Goal: Task Accomplishment & Management: Manage account settings

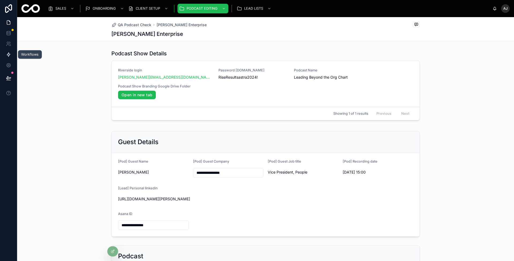
click at [10, 56] on icon at bounding box center [8, 54] width 5 height 5
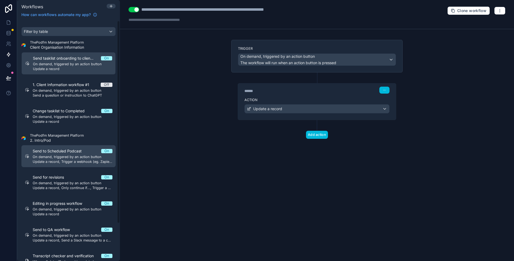
click at [79, 163] on span "Update a record, Trigger a webhook (eg. Zapier, Make)" at bounding box center [73, 162] width 80 height 4
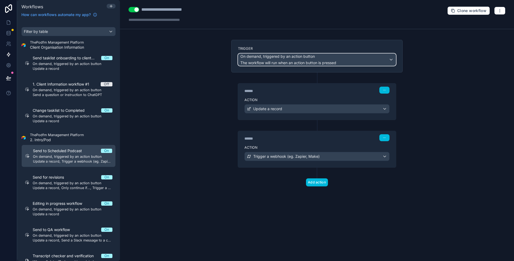
click at [325, 57] on span "On demand, triggered by an action button" at bounding box center [288, 56] width 96 height 5
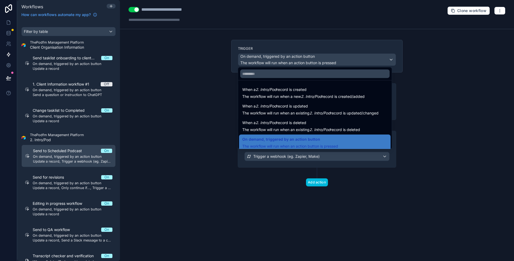
click at [428, 74] on div at bounding box center [257, 130] width 514 height 261
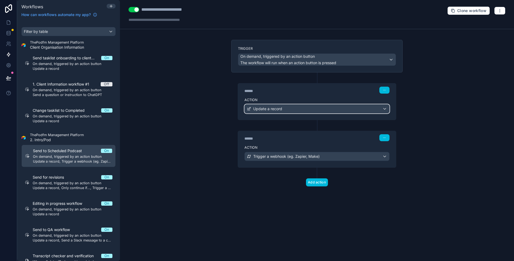
click at [302, 111] on div "Update a record" at bounding box center [317, 109] width 145 height 9
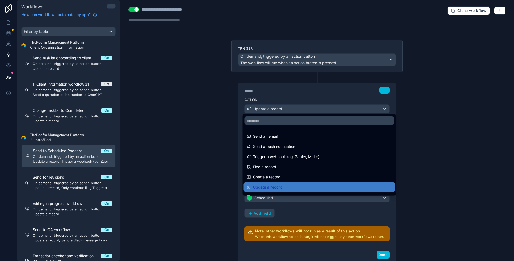
click at [447, 129] on div at bounding box center [257, 130] width 514 height 261
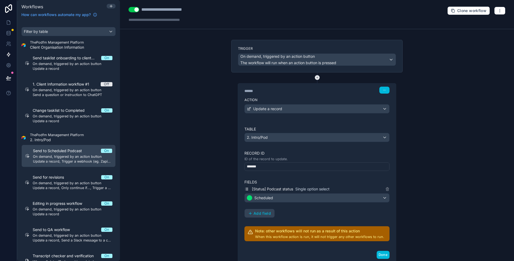
click at [315, 78] on icon at bounding box center [317, 77] width 5 height 5
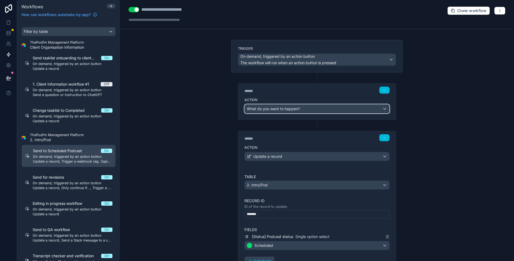
click at [320, 108] on div "What do you want to happen?" at bounding box center [317, 109] width 145 height 9
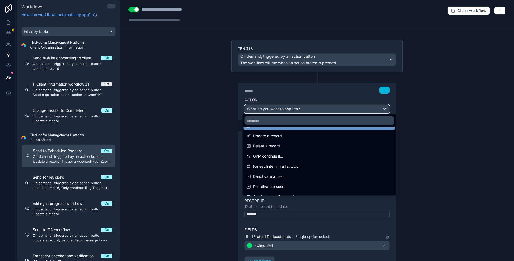
scroll to position [54, 0]
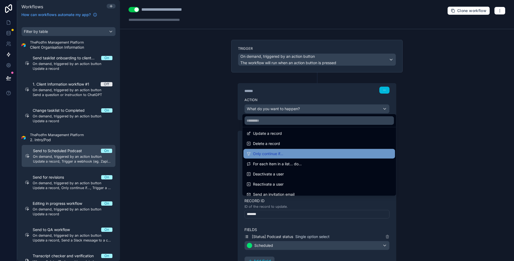
click at [322, 152] on div "Only continue if..." at bounding box center [319, 154] width 145 height 6
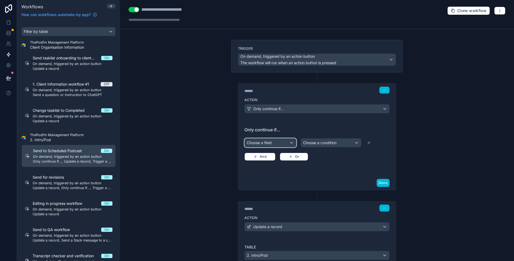
click at [267, 140] on div "Choose a field" at bounding box center [270, 143] width 51 height 9
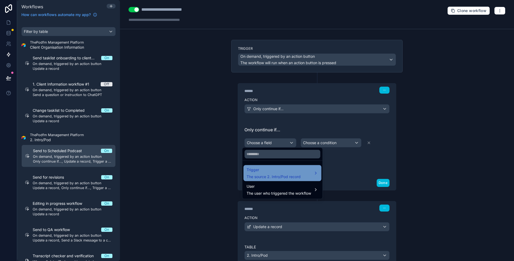
click at [300, 174] on div "Trigger The source 2. Intro/Pod record" at bounding box center [274, 173] width 54 height 13
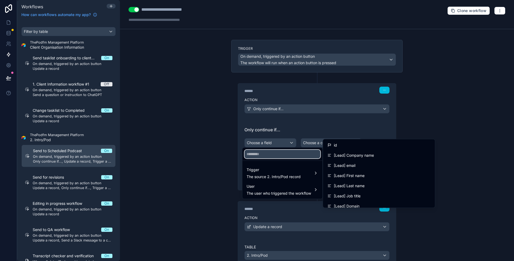
click at [283, 154] on input "text" at bounding box center [283, 154] width 76 height 9
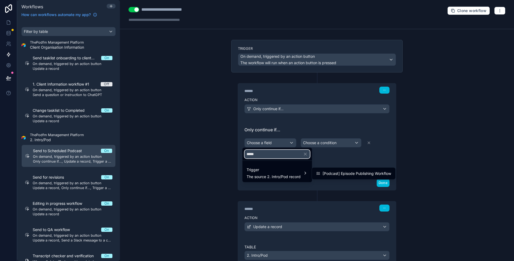
scroll to position [0, 0]
type input "*********"
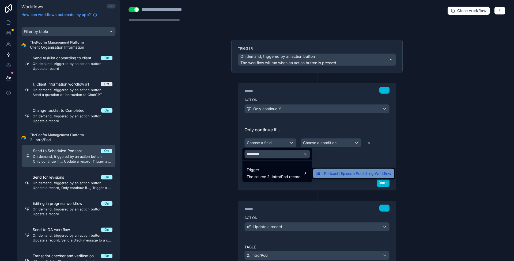
click at [369, 169] on div "[Podcast] Episode Publishing Workflow" at bounding box center [353, 174] width 81 height 10
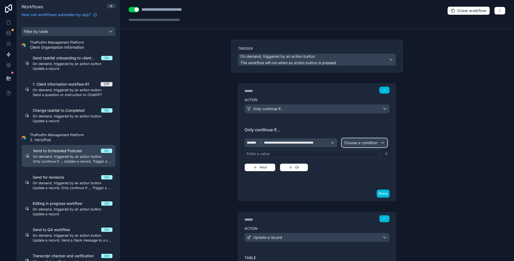
click at [366, 142] on span "Choose a condition" at bounding box center [360, 143] width 33 height 5
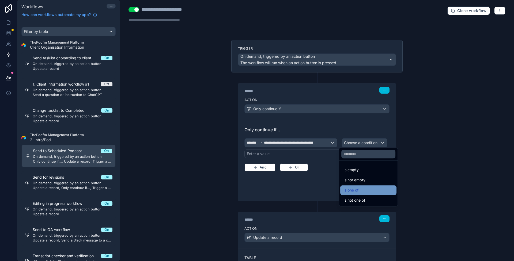
click at [370, 186] on div "Is one of" at bounding box center [368, 191] width 56 height 10
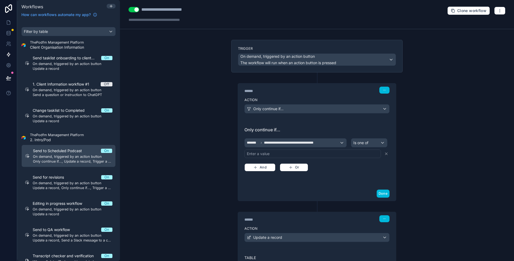
click at [339, 152] on div "Enter a value" at bounding box center [313, 154] width 137 height 9
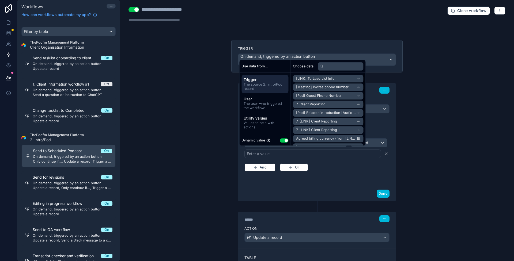
click at [283, 142] on button "Use setting" at bounding box center [284, 140] width 9 height 4
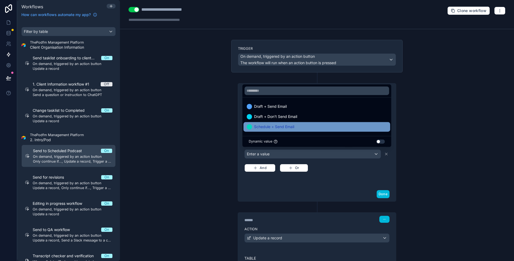
click at [309, 129] on div "Schedule + Send Email" at bounding box center [317, 127] width 140 height 6
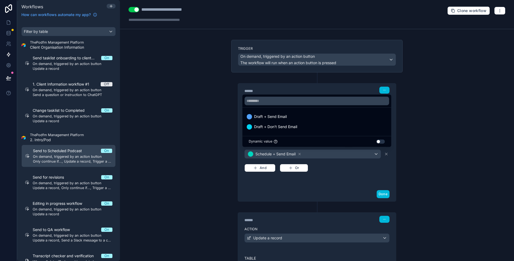
click at [429, 170] on div "**********" at bounding box center [317, 130] width 394 height 261
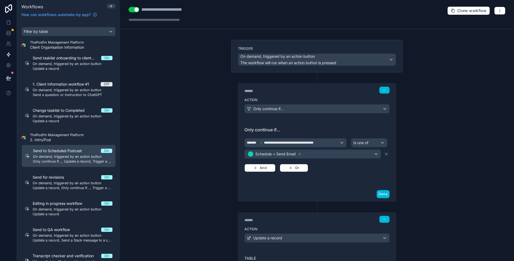
click at [189, 10] on div "**********" at bounding box center [171, 9] width 60 height 6
click at [196, 10] on div "**********" at bounding box center [171, 9] width 60 height 6
click at [201, 11] on div "**********" at bounding box center [171, 9] width 60 height 6
type div "**********"
click at [161, 18] on div at bounding box center [166, 19] width 75 height 5
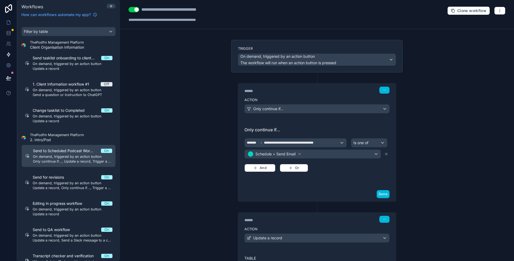
click at [170, 73] on div "**********" at bounding box center [317, 130] width 394 height 261
click at [498, 9] on button "button" at bounding box center [499, 11] width 11 height 8
click at [478, 108] on div "**********" at bounding box center [317, 130] width 394 height 261
click at [466, 9] on span "Clone workflow" at bounding box center [471, 10] width 29 height 5
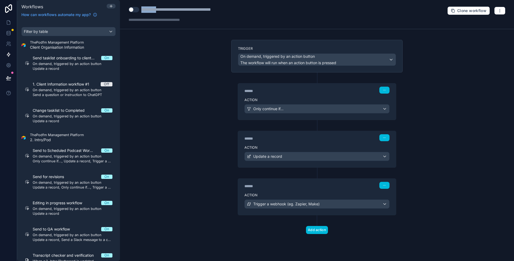
drag, startPoint x: 160, startPoint y: 9, endPoint x: 136, endPoint y: 9, distance: 24.1
click at [136, 9] on div "**********" at bounding box center [185, 9] width 112 height 6
type div "**********"
click at [170, 7] on div "**********" at bounding box center [181, 9] width 81 height 6
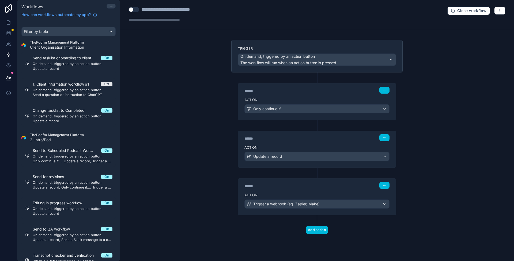
click at [187, 23] on div "**********" at bounding box center [317, 14] width 394 height 29
click at [187, 20] on div at bounding box center [166, 19] width 75 height 5
click at [187, 56] on div "**********" at bounding box center [317, 130] width 394 height 261
click at [288, 114] on div "Action Only continue if..." at bounding box center [317, 108] width 158 height 24
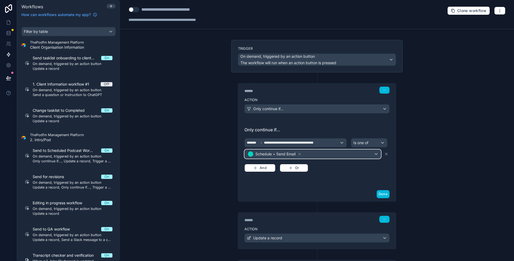
click at [311, 155] on div "Schedule + Send Email" at bounding box center [313, 154] width 136 height 9
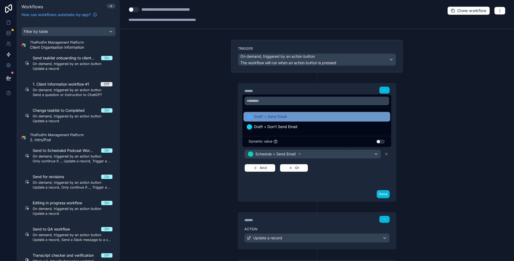
click at [293, 117] on div "Draft + Send Email" at bounding box center [317, 117] width 140 height 6
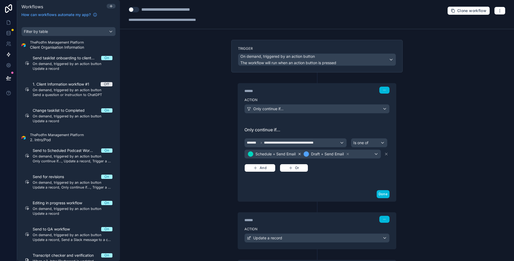
click at [298, 154] on icon at bounding box center [300, 154] width 4 height 4
click at [334, 154] on div "Draft + Send Email" at bounding box center [313, 154] width 136 height 9
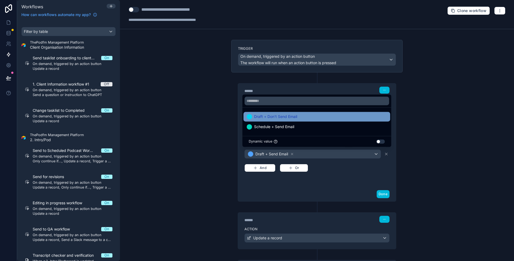
click at [310, 121] on div "Draft + Don't Send Email" at bounding box center [316, 117] width 147 height 10
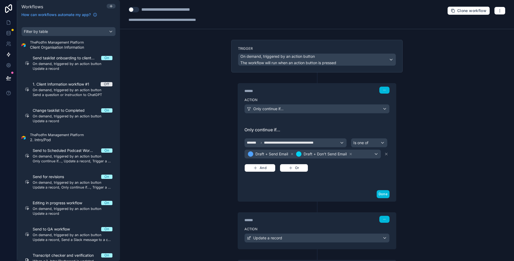
click at [414, 175] on div "**********" at bounding box center [317, 130] width 394 height 261
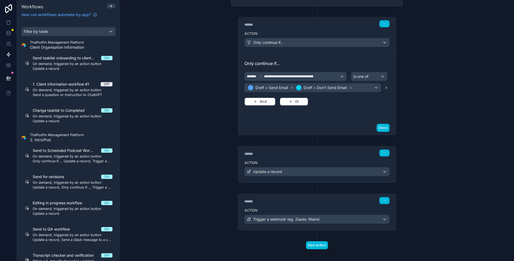
scroll to position [67, 0]
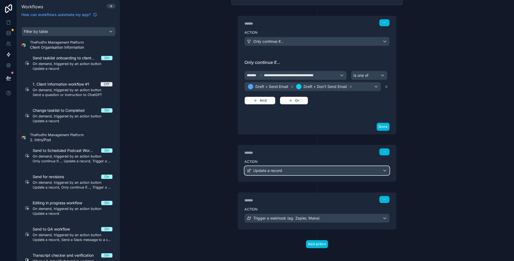
click at [369, 167] on div "Update a record" at bounding box center [317, 171] width 145 height 9
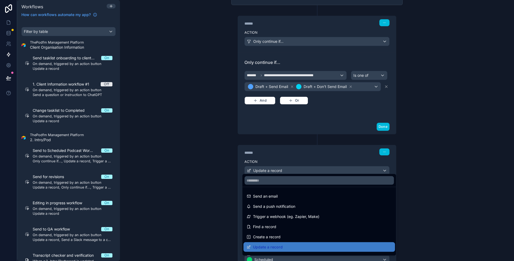
click at [434, 165] on div at bounding box center [257, 130] width 514 height 261
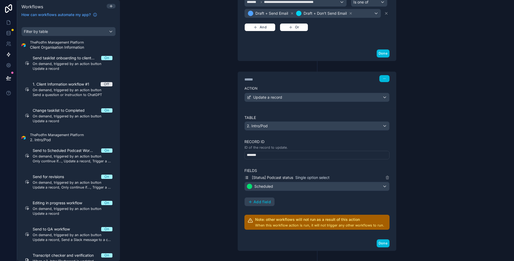
scroll to position [145, 0]
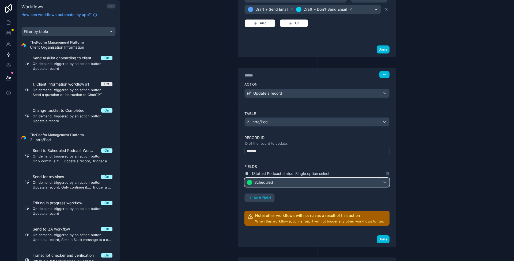
click at [324, 182] on div "Scheduled" at bounding box center [317, 182] width 145 height 9
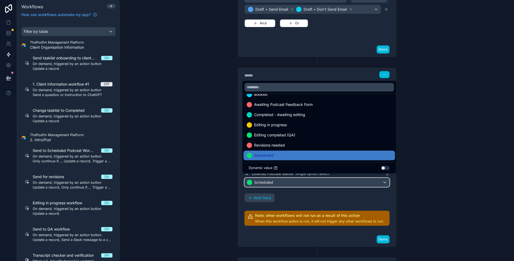
scroll to position [0, 0]
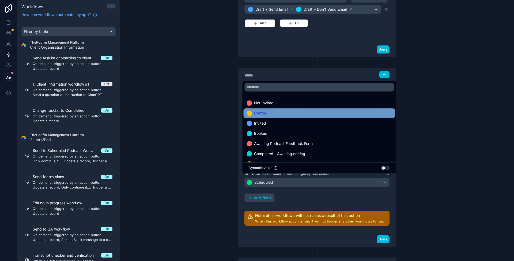
click at [316, 112] on div "Drafted" at bounding box center [319, 113] width 145 height 6
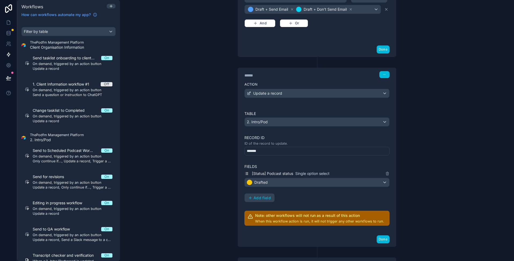
click at [443, 172] on div "**********" at bounding box center [317, 130] width 394 height 261
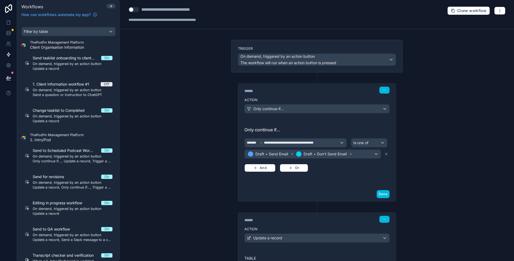
click at [133, 11] on button "Use setting" at bounding box center [134, 9] width 11 height 5
click at [171, 77] on div "**********" at bounding box center [317, 130] width 394 height 261
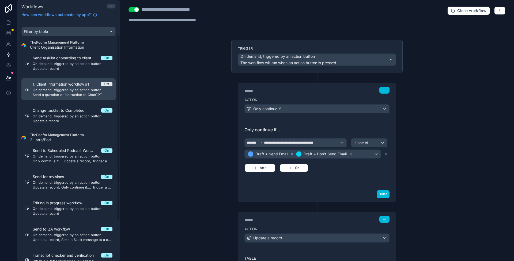
scroll to position [71, 0]
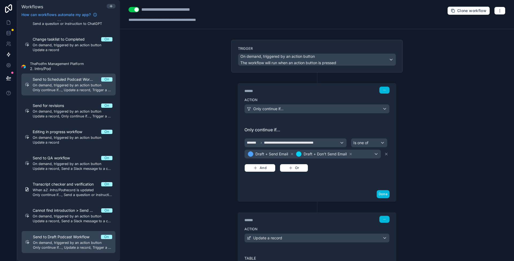
click at [60, 85] on span "On demand, triggered by an action button" at bounding box center [73, 85] width 80 height 4
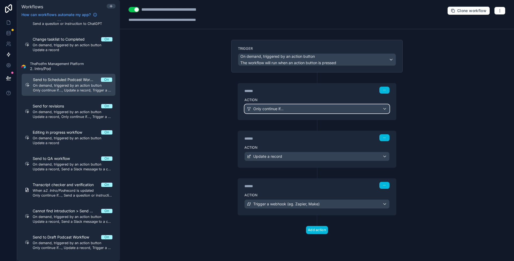
click at [289, 107] on div "Only continue if..." at bounding box center [317, 109] width 145 height 9
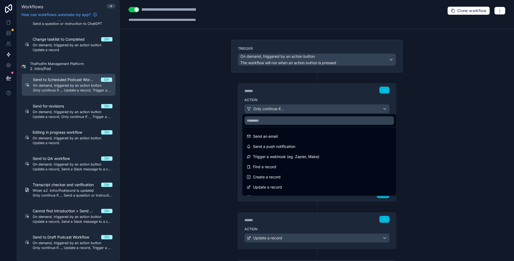
click at [217, 134] on div at bounding box center [257, 130] width 514 height 261
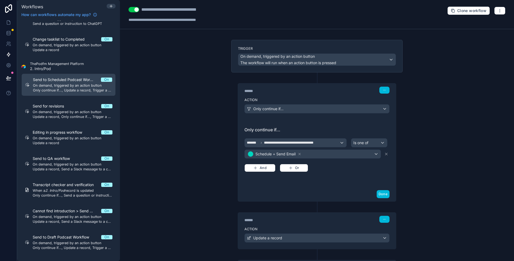
click at [171, 144] on div "**********" at bounding box center [317, 130] width 394 height 261
click at [432, 123] on div "**********" at bounding box center [317, 130] width 394 height 261
click at [9, 24] on icon at bounding box center [8, 23] width 3 height 4
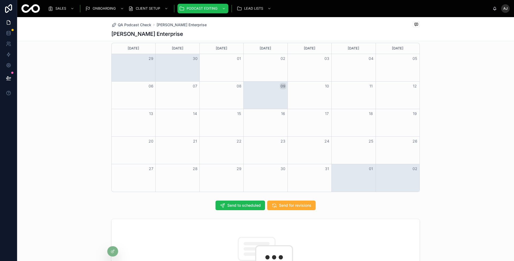
scroll to position [336, 0]
drag, startPoint x: 232, startPoint y: 202, endPoint x: 193, endPoint y: 206, distance: 39.8
click at [193, 205] on div "Send to scheduled Send for revisions" at bounding box center [265, 206] width 309 height 10
click at [192, 205] on div "Send to scheduled Send for revisions" at bounding box center [265, 206] width 309 height 10
click at [13, 53] on link at bounding box center [8, 54] width 17 height 11
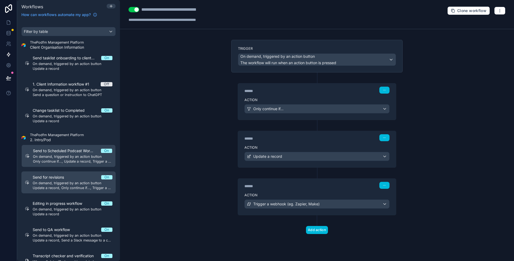
click at [68, 187] on span "Update a record, Only continue if..., Trigger a webhook (eg. Zapier, Make)" at bounding box center [73, 188] width 80 height 4
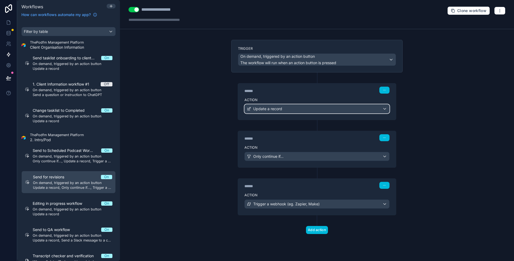
click at [277, 108] on span "Update a record" at bounding box center [267, 108] width 29 height 5
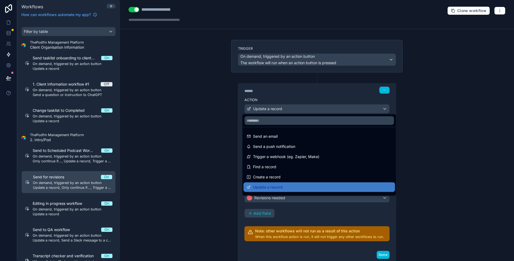
click at [189, 123] on div at bounding box center [257, 130] width 514 height 261
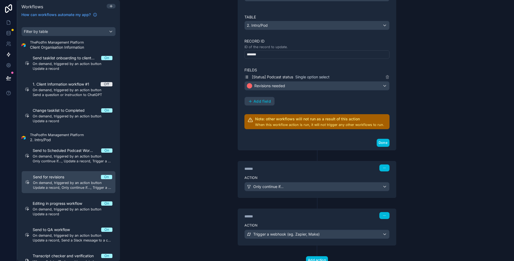
scroll to position [113, 0]
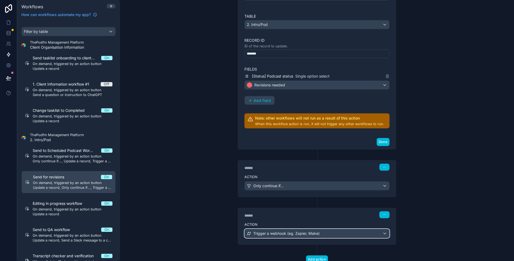
click at [285, 231] on span "Trigger a webhook (eg. Zapier, Make)" at bounding box center [286, 233] width 66 height 5
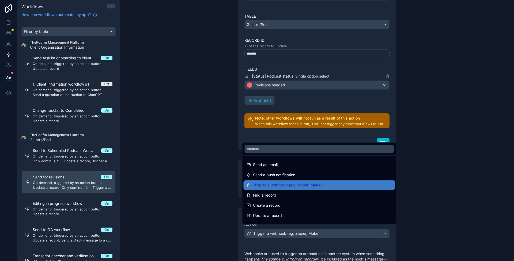
click at [194, 208] on div at bounding box center [257, 130] width 514 height 261
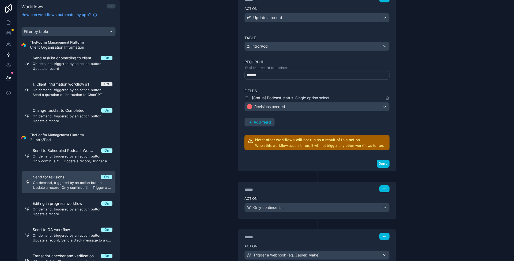
scroll to position [0, 0]
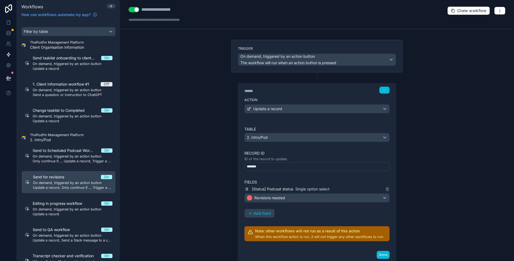
drag, startPoint x: 431, startPoint y: 149, endPoint x: 406, endPoint y: 141, distance: 26.2
click at [431, 149] on div "**********" at bounding box center [317, 130] width 394 height 261
click at [182, 22] on div at bounding box center [166, 19] width 75 height 5
click at [202, 74] on div "**********" at bounding box center [317, 130] width 394 height 261
click at [432, 108] on div "**********" at bounding box center [317, 130] width 394 height 261
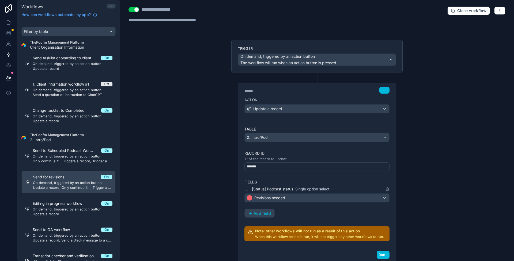
click at [433, 109] on div "**********" at bounding box center [317, 130] width 394 height 261
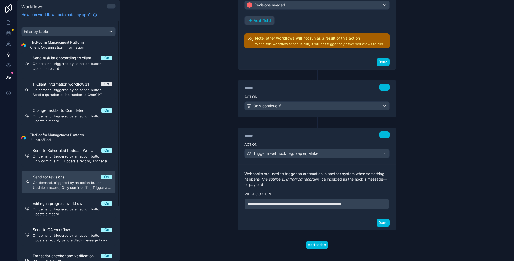
click at [198, 75] on div "**********" at bounding box center [317, 130] width 394 height 261
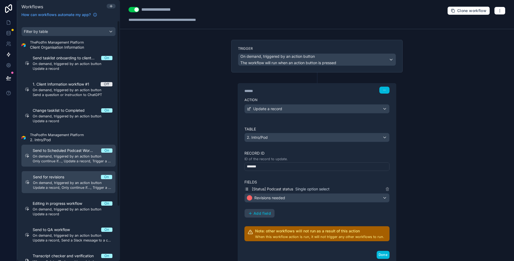
click at [71, 164] on link "Send to Scheduled Podcast Workflow On On demand, triggered by an action button …" at bounding box center [68, 156] width 94 height 22
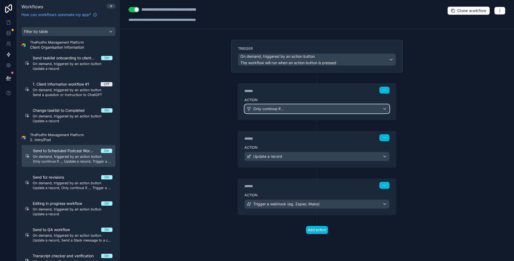
click at [294, 111] on div "Only continue if..." at bounding box center [317, 109] width 145 height 9
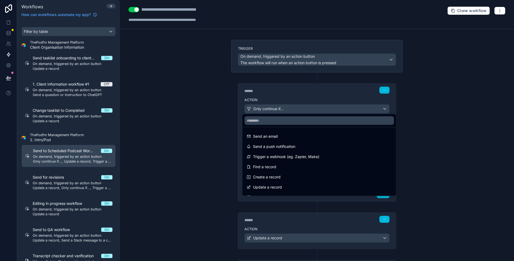
click at [171, 141] on div at bounding box center [257, 130] width 514 height 261
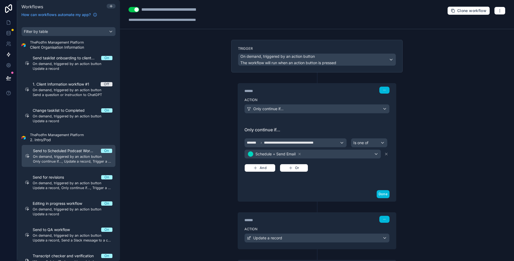
click at [444, 102] on div "**********" at bounding box center [317, 130] width 394 height 261
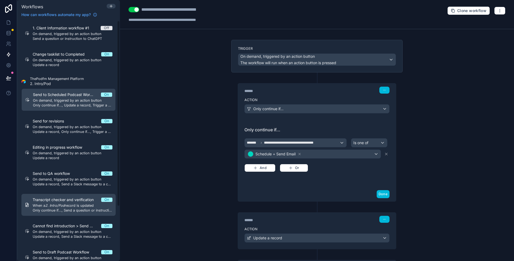
scroll to position [71, 0]
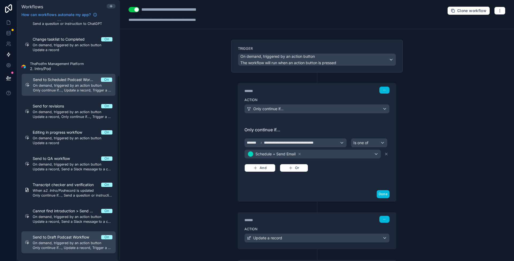
click at [90, 252] on link "Send to Draft Podcast Workflow On On demand, triggered by an action button Only…" at bounding box center [68, 243] width 94 height 22
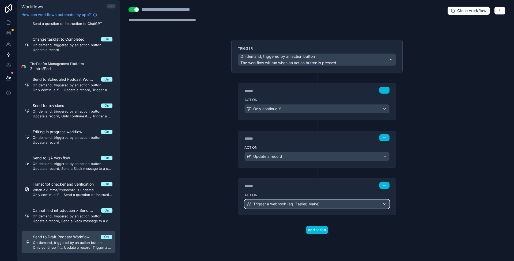
click at [288, 203] on span "Trigger a webhook (eg. Zapier, Make)" at bounding box center [286, 204] width 66 height 5
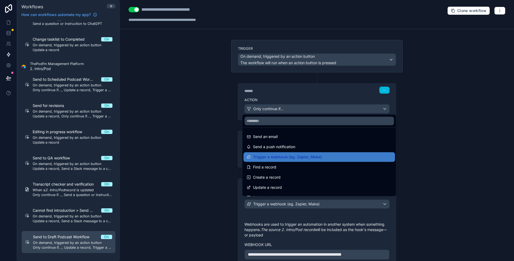
click at [197, 198] on div at bounding box center [257, 130] width 514 height 261
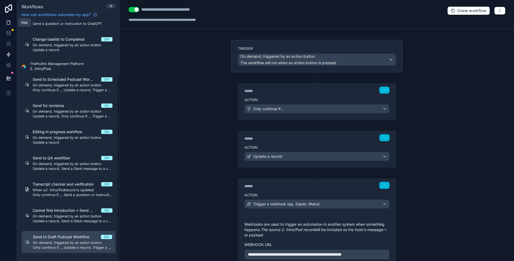
click at [14, 23] on link at bounding box center [8, 22] width 17 height 11
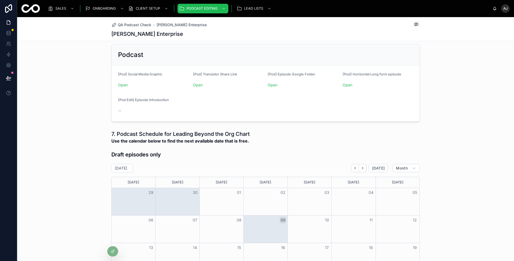
scroll to position [383, 0]
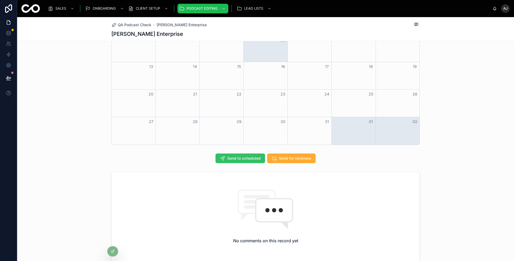
click at [240, 157] on span "Send to scheduled" at bounding box center [243, 158] width 33 height 5
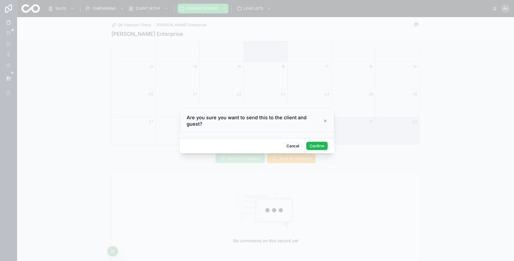
click at [317, 143] on button "Confirm" at bounding box center [316, 146] width 21 height 9
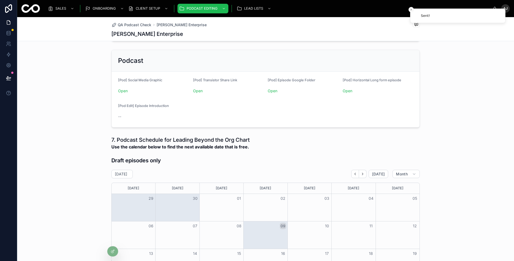
scroll to position [137, 0]
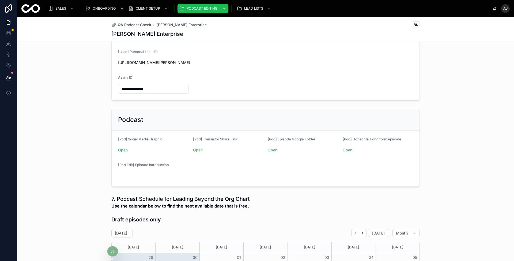
click at [124, 148] on link "Open" at bounding box center [123, 150] width 10 height 5
click at [273, 148] on link "Open" at bounding box center [273, 150] width 10 height 5
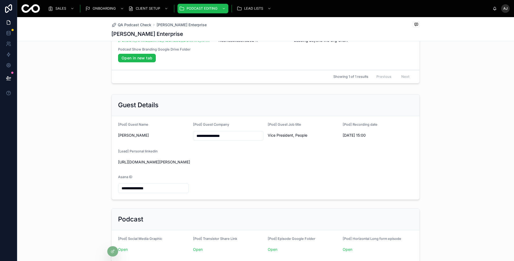
scroll to position [0, 0]
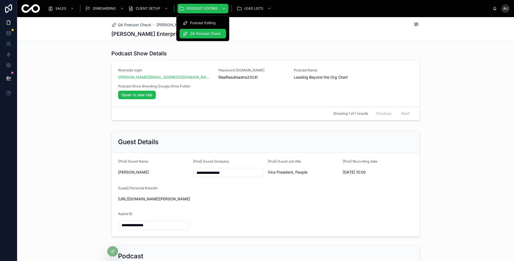
click at [198, 10] on span "PODCAST EDITING" at bounding box center [202, 8] width 31 height 4
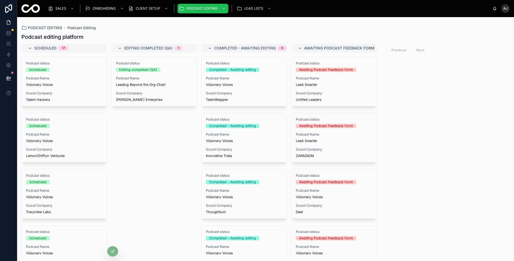
click at [455, 135] on div "Scheduled 17 Podcast status Scheduled Podcast Name Visionary Voices Guest Compa…" at bounding box center [265, 149] width 497 height 211
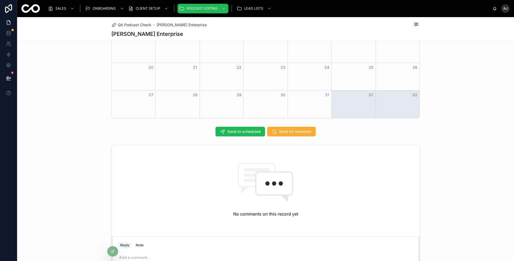
scroll to position [336, 0]
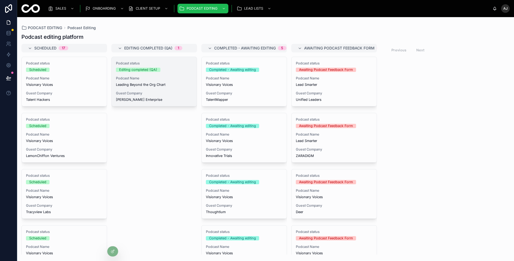
click at [164, 99] on span "[PERSON_NAME] Enterprise" at bounding box center [154, 100] width 77 height 4
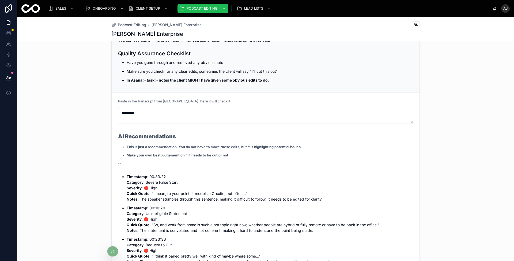
scroll to position [564, 0]
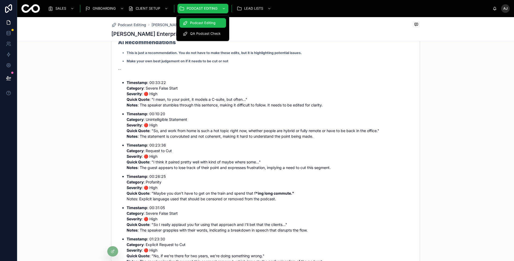
click at [197, 32] on span "QA Podcast Check" at bounding box center [205, 34] width 31 height 4
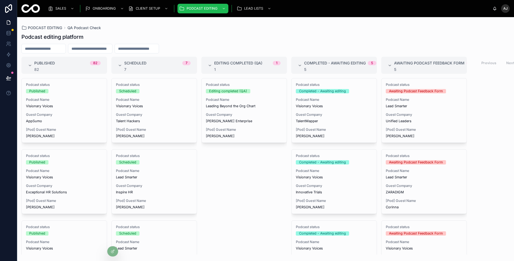
click at [292, 25] on div "PODCAST EDITING QA Podcast Check Podcast editing platform Published 82 82 Podca…" at bounding box center [265, 136] width 497 height 238
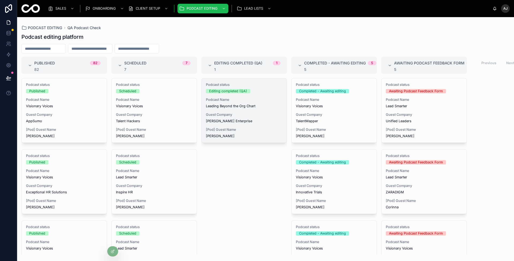
click at [255, 117] on div "Guest Company [PERSON_NAME] Enterprise" at bounding box center [244, 118] width 77 height 11
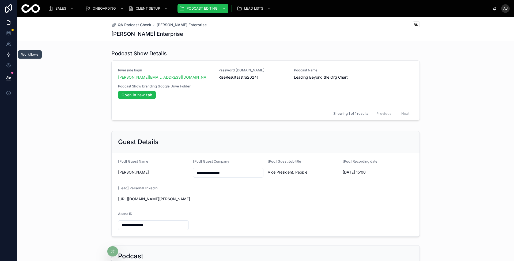
click at [8, 54] on icon at bounding box center [8, 54] width 5 height 5
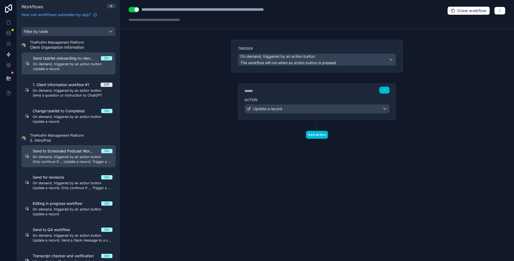
click at [75, 155] on span "On demand, triggered by an action button" at bounding box center [73, 157] width 80 height 4
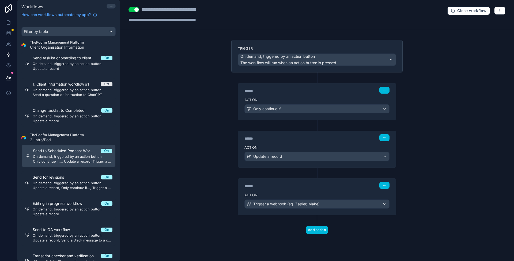
click at [506, 11] on div "**********" at bounding box center [317, 14] width 394 height 29
click at [505, 12] on button "button" at bounding box center [499, 11] width 11 height 8
click at [488, 30] on span "Run history" at bounding box center [486, 31] width 26 height 4
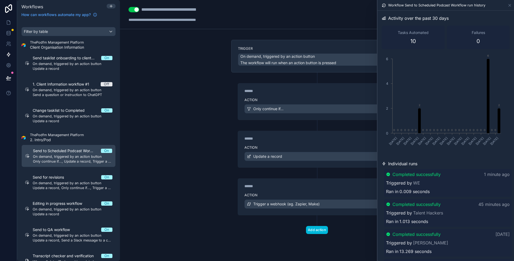
click at [464, 183] on div "Triggered by WE" at bounding box center [448, 183] width 124 height 6
click at [430, 179] on div "Completed successfully 1 minute ago Triggered by WE Ran in 0.009 seconds" at bounding box center [448, 183] width 128 height 29
click at [430, 179] on div "Completed successfully 1 minute ago Triggered by WE Ran in 0.009 seconds" at bounding box center [448, 183] width 128 height 28
click at [433, 180] on div "Completed successfully 1 minute ago Triggered by WE Ran in 0.009 seconds" at bounding box center [448, 183] width 128 height 29
click at [434, 179] on div "Completed successfully 1 minute ago Triggered by WE Ran in 0.009 seconds" at bounding box center [448, 183] width 128 height 28
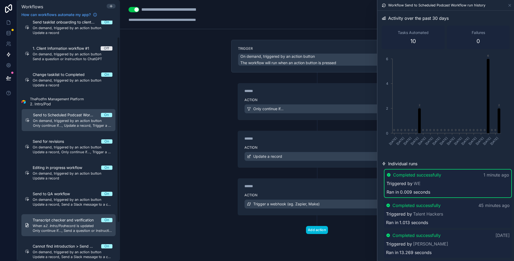
scroll to position [71, 0]
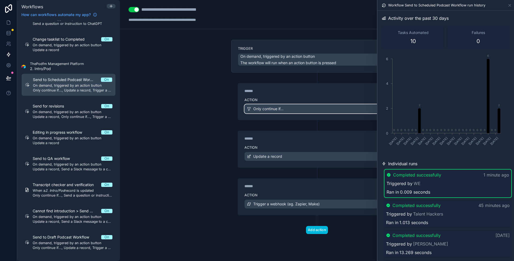
click at [282, 108] on span "Only continue if..." at bounding box center [268, 108] width 30 height 5
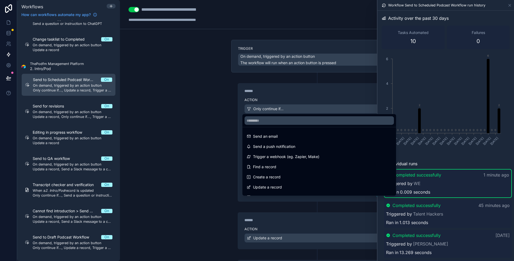
click at [212, 144] on div at bounding box center [257, 130] width 514 height 261
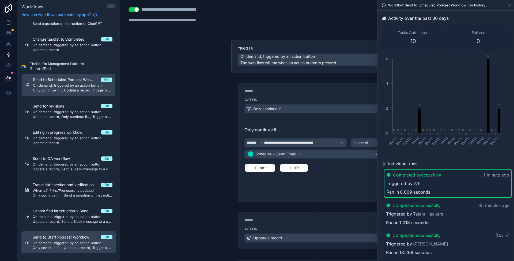
click at [95, 245] on div "Send to Draft Podcast Workflow On On demand, triggered by an action button Only…" at bounding box center [73, 243] width 80 height 16
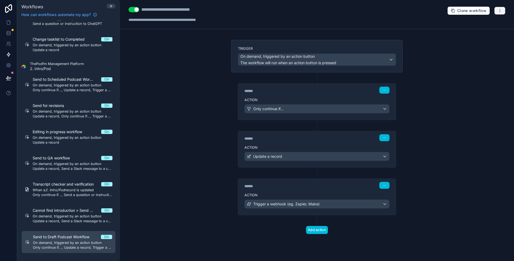
click at [501, 11] on icon "button" at bounding box center [500, 11] width 4 height 4
click at [488, 31] on span "Run history" at bounding box center [486, 31] width 26 height 4
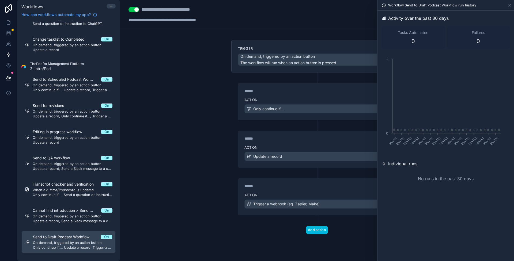
drag, startPoint x: 176, startPoint y: 132, endPoint x: 178, endPoint y: 93, distance: 38.6
click at [176, 132] on div "**********" at bounding box center [317, 130] width 394 height 261
click at [174, 8] on div "**********" at bounding box center [175, 9] width 69 height 6
click at [174, 7] on div "**********" at bounding box center [175, 9] width 69 height 6
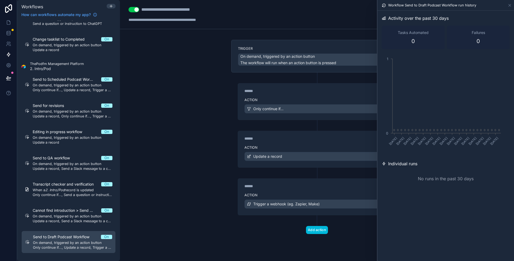
drag, startPoint x: 187, startPoint y: 100, endPoint x: 261, endPoint y: 90, distance: 75.2
click at [187, 100] on div "**********" at bounding box center [317, 130] width 394 height 261
click at [511, 3] on icon at bounding box center [510, 5] width 4 height 4
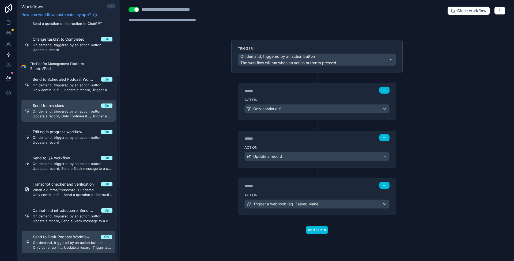
click at [74, 112] on span "On demand, triggered by an action button" at bounding box center [73, 112] width 80 height 4
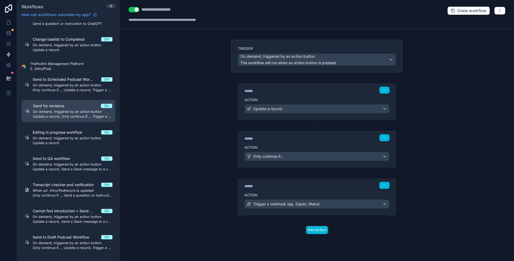
click at [74, 114] on div "Send for revisions On On demand, triggered by an action button Update a record,…" at bounding box center [72, 111] width 79 height 16
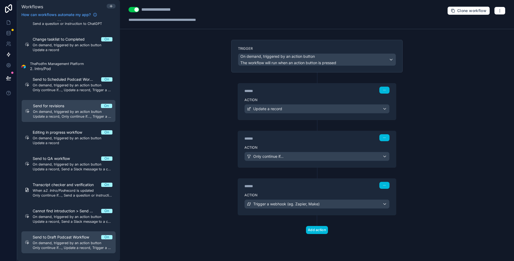
click at [90, 246] on span "Only continue if..., Update a record, Trigger a webhook (eg. Zapier, Make)" at bounding box center [73, 248] width 80 height 4
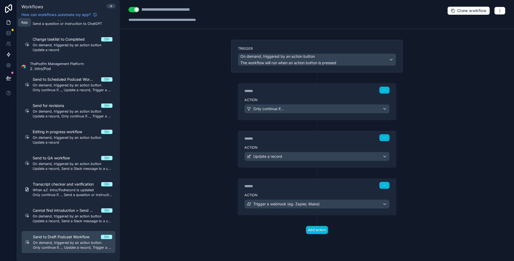
click at [13, 21] on link at bounding box center [8, 22] width 17 height 11
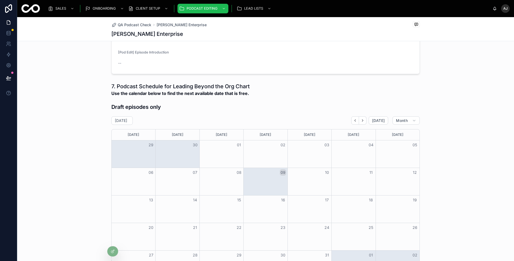
scroll to position [443, 0]
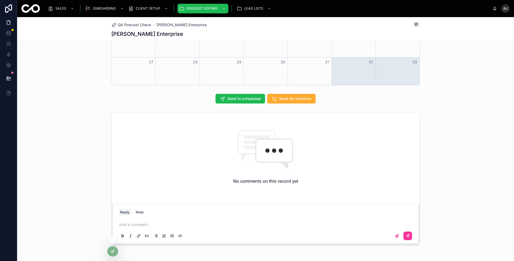
click at [110, 251] on div at bounding box center [112, 252] width 11 height 10
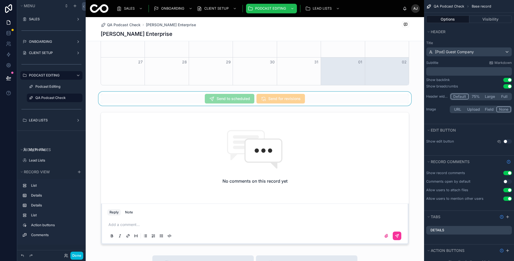
click at [223, 98] on div at bounding box center [255, 99] width 339 height 14
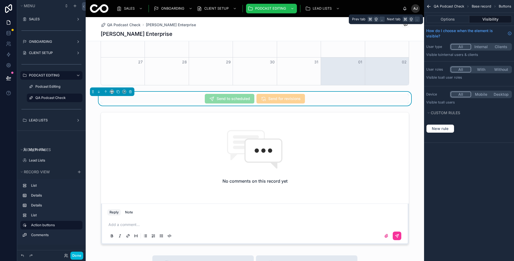
click at [491, 18] on button "Visibility" at bounding box center [490, 19] width 43 height 7
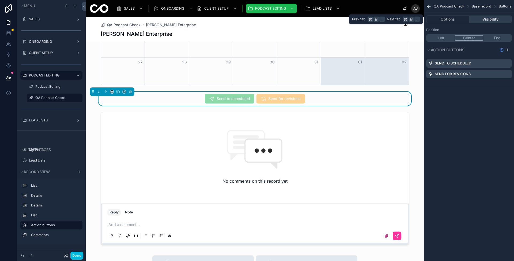
click at [497, 16] on button "Visibility" at bounding box center [490, 19] width 43 height 7
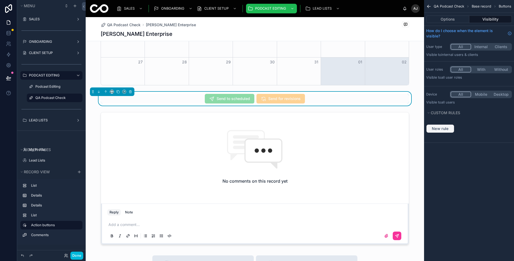
click at [446, 130] on span "New rule" at bounding box center [440, 128] width 21 height 5
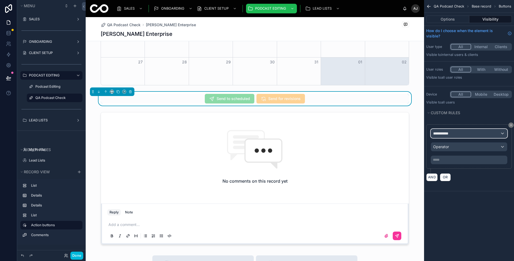
click at [452, 134] on span "**********" at bounding box center [443, 133] width 20 height 5
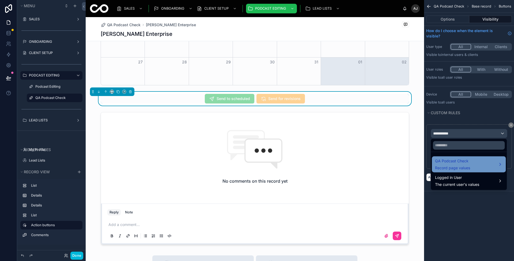
click at [471, 167] on div "QA Podcast Check Record page values" at bounding box center [468, 164] width 67 height 13
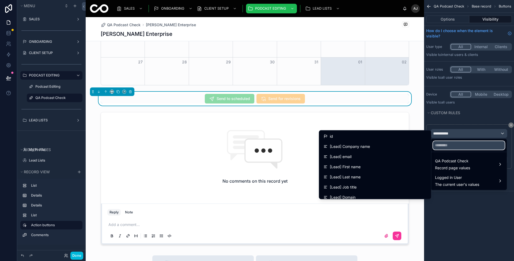
click at [444, 146] on input "text" at bounding box center [469, 145] width 72 height 9
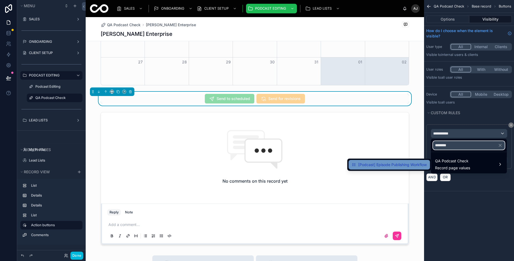
type input "********"
click at [412, 164] on span "[Podcast] Episode Publishing Workflow" at bounding box center [392, 165] width 69 height 6
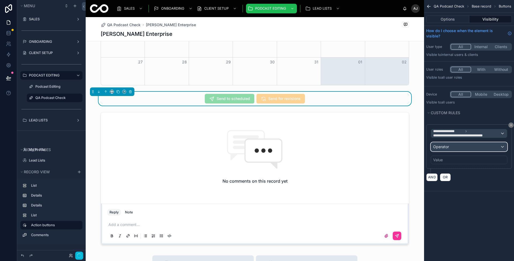
click at [462, 148] on div "Operator" at bounding box center [469, 147] width 76 height 9
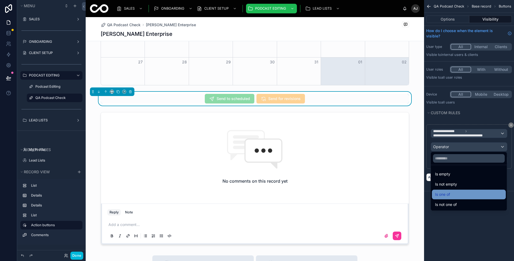
click at [457, 192] on div "Is one of" at bounding box center [468, 194] width 67 height 6
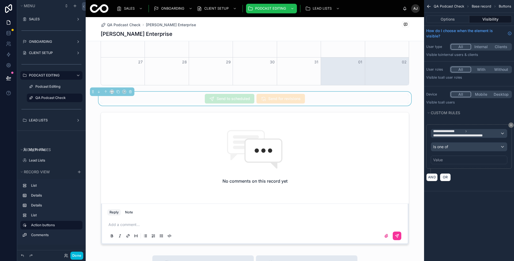
click at [467, 156] on div "Value" at bounding box center [469, 160] width 77 height 9
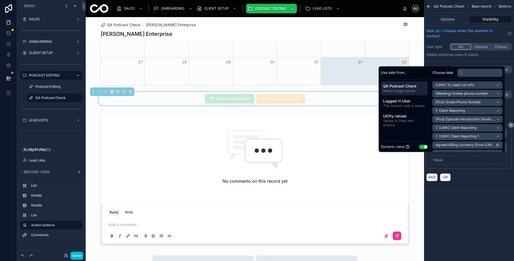
click at [421, 146] on button "Use setting" at bounding box center [423, 147] width 9 height 4
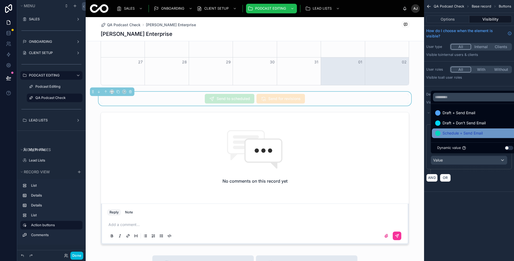
click at [478, 136] on span "Schedule + Send Email" at bounding box center [463, 133] width 40 height 6
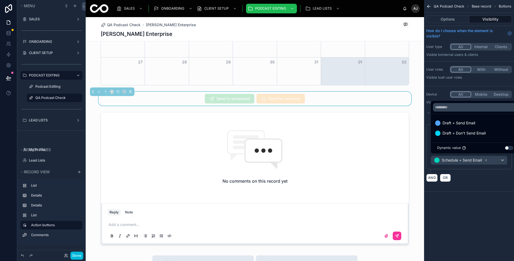
click at [482, 211] on div "**********" at bounding box center [469, 130] width 90 height 261
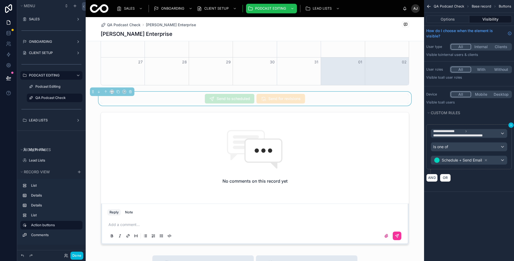
click at [510, 125] on icon "scrollable content" at bounding box center [511, 125] width 3 height 3
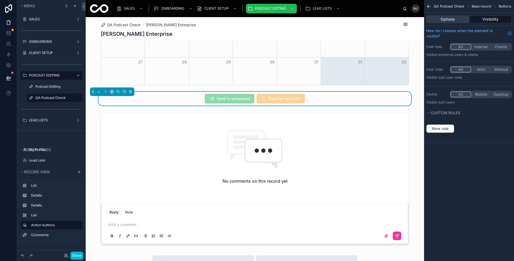
click at [451, 19] on button "Options" at bounding box center [447, 19] width 43 height 7
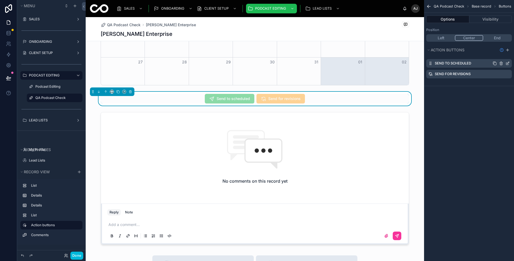
click at [509, 62] on icon "scrollable content" at bounding box center [509, 62] width 1 height 1
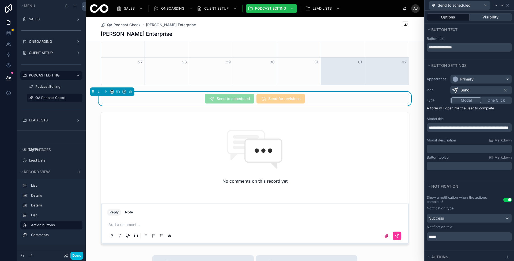
click at [496, 17] on button "Visibility" at bounding box center [491, 16] width 43 height 7
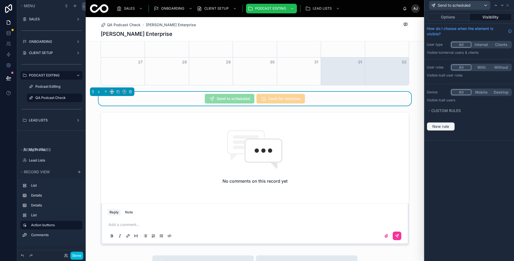
click at [448, 126] on span "New rule" at bounding box center [440, 126] width 21 height 5
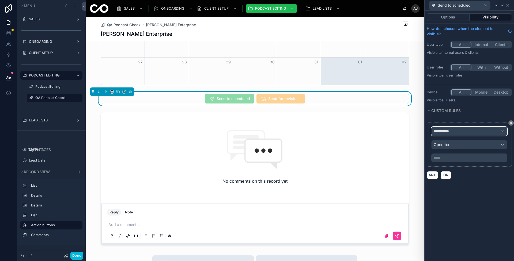
click at [461, 132] on div "**********" at bounding box center [470, 131] width 76 height 9
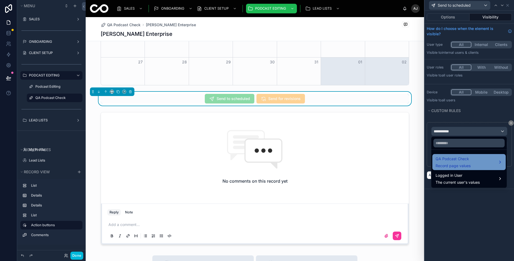
click at [453, 157] on span "QA Podcast Check" at bounding box center [453, 159] width 35 height 6
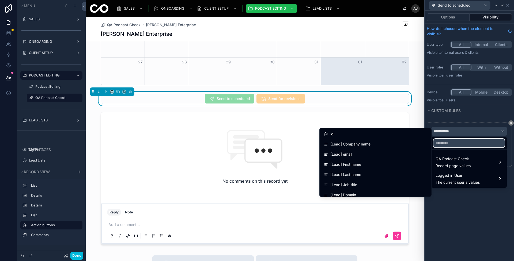
click at [451, 145] on input "text" at bounding box center [469, 143] width 71 height 9
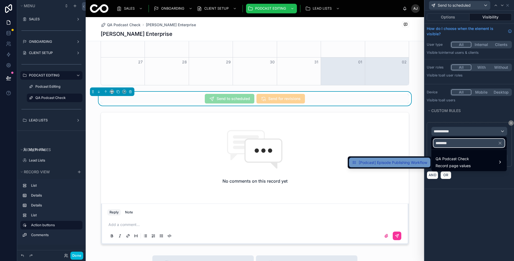
type input "********"
click at [411, 160] on span "[Podcast] Episode Publishing Workflow" at bounding box center [393, 163] width 69 height 6
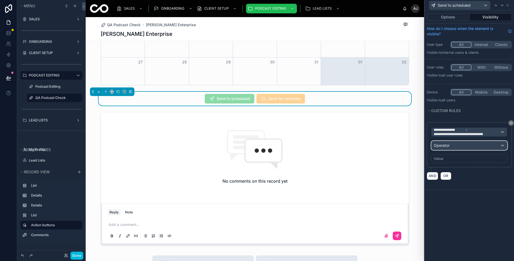
click at [462, 149] on button "Operator" at bounding box center [469, 145] width 76 height 9
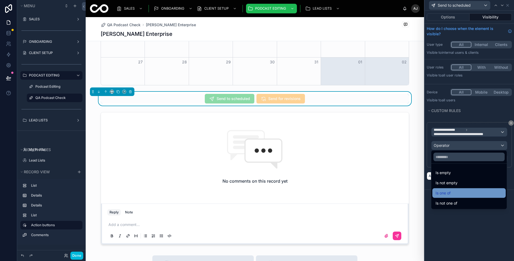
click at [458, 193] on div "Is one of" at bounding box center [469, 193] width 67 height 6
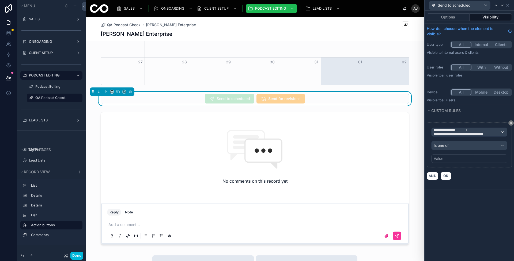
click at [464, 158] on div "Value" at bounding box center [469, 159] width 76 height 9
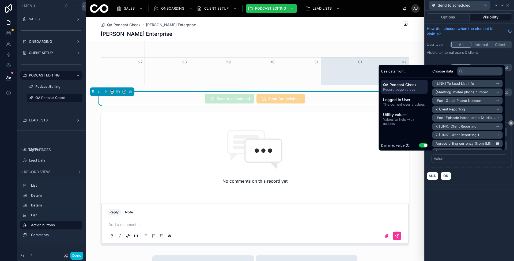
click at [423, 146] on button "Use setting" at bounding box center [423, 145] width 9 height 4
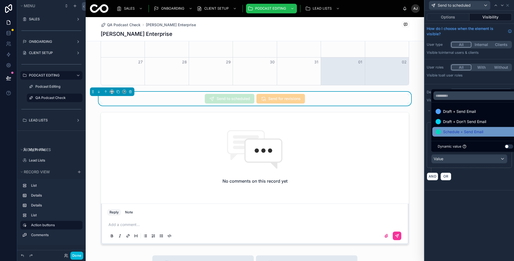
click at [489, 130] on div "Schedule + Send Email" at bounding box center [476, 132] width 80 height 6
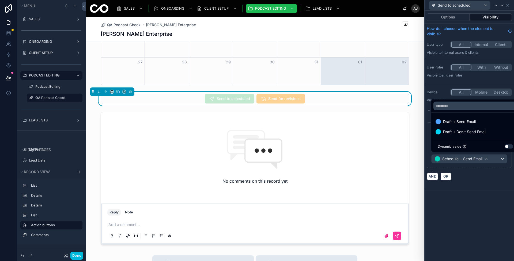
click at [478, 188] on div "**********" at bounding box center [469, 153] width 89 height 73
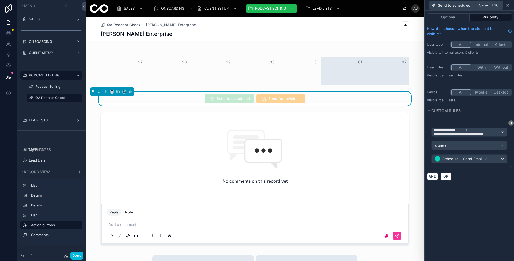
click at [506, 7] on icon at bounding box center [508, 5] width 4 height 4
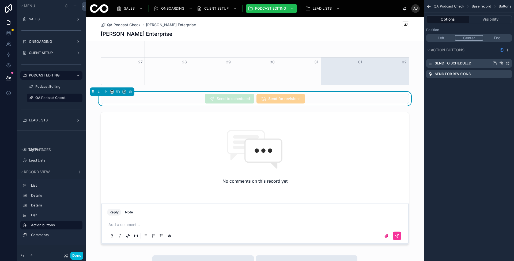
click at [495, 63] on icon "scrollable content" at bounding box center [495, 63] width 4 height 4
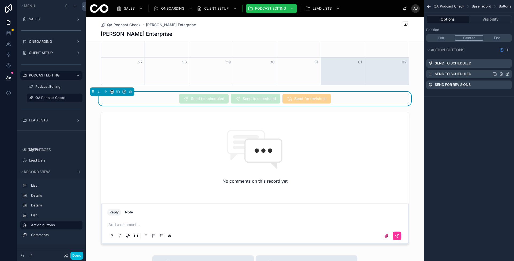
click at [509, 74] on icon "scrollable content" at bounding box center [508, 74] width 4 height 4
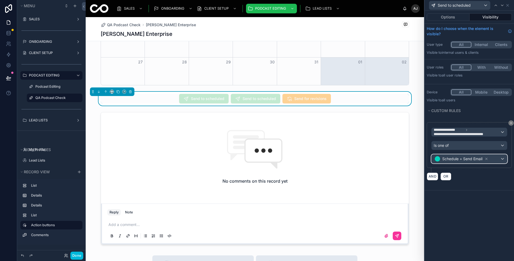
click at [473, 157] on span "Schedule + Send Email" at bounding box center [462, 158] width 40 height 5
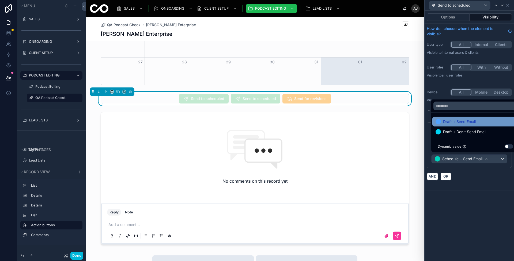
click at [482, 126] on div "Draft + Send Email" at bounding box center [476, 122] width 86 height 10
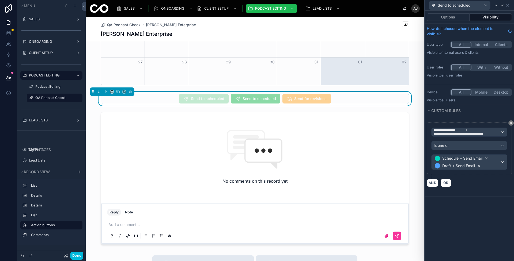
drag, startPoint x: 482, startPoint y: 152, endPoint x: 480, endPoint y: 162, distance: 10.5
click at [480, 164] on icon at bounding box center [479, 166] width 4 height 4
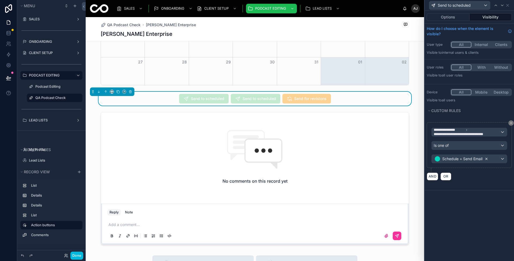
click at [488, 157] on icon at bounding box center [487, 159] width 4 height 4
click at [496, 156] on div "Schedule + Send Email" at bounding box center [470, 159] width 76 height 9
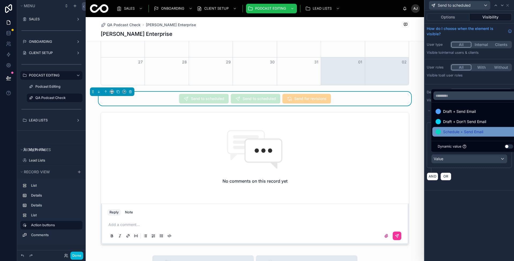
click at [483, 135] on span "Schedule + Send Email" at bounding box center [463, 132] width 40 height 6
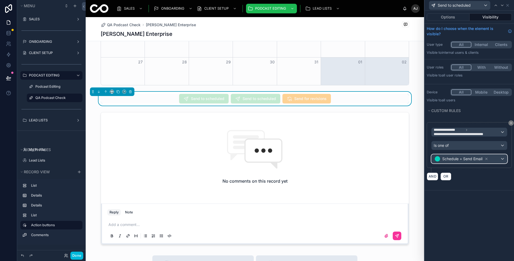
click at [480, 156] on span "Schedule + Send Email" at bounding box center [462, 158] width 40 height 5
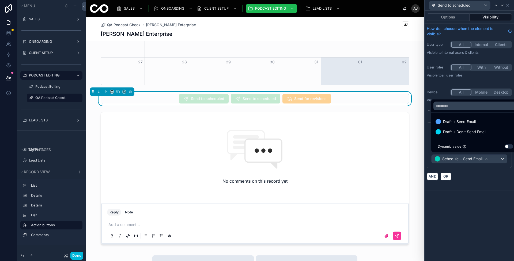
click at [488, 157] on div at bounding box center [469, 130] width 89 height 261
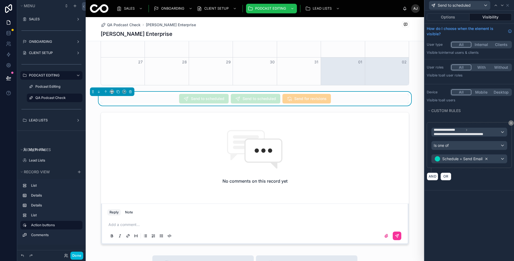
click at [488, 157] on icon at bounding box center [487, 159] width 4 height 4
click at [503, 159] on div "Value" at bounding box center [470, 159] width 76 height 9
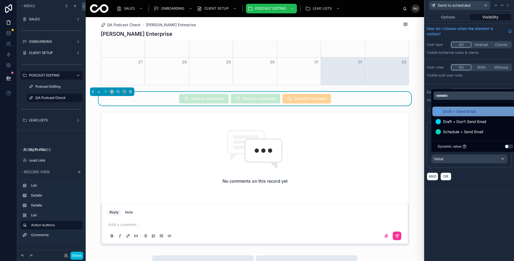
click at [487, 113] on div "Draft + Send Email" at bounding box center [476, 111] width 80 height 6
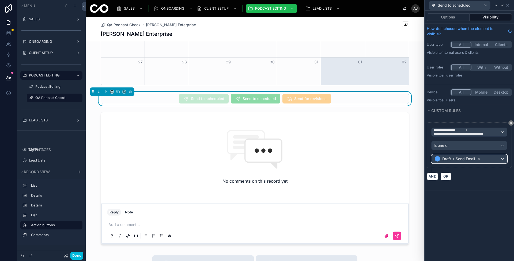
click at [504, 158] on div "Draft + Send Email" at bounding box center [470, 159] width 76 height 9
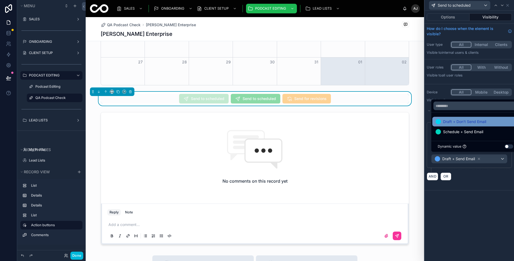
click at [491, 124] on div "Draft + Don't Send Email" at bounding box center [476, 122] width 80 height 6
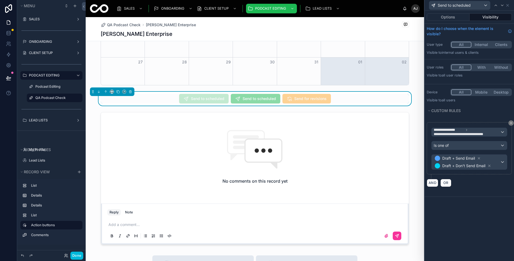
click at [485, 199] on div "**********" at bounding box center [469, 136] width 89 height 251
click at [458, 16] on button "Options" at bounding box center [448, 16] width 43 height 7
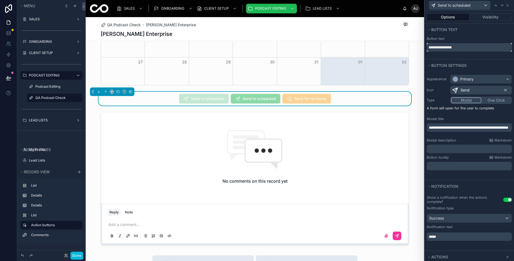
click at [458, 48] on input "**********" at bounding box center [469, 47] width 85 height 9
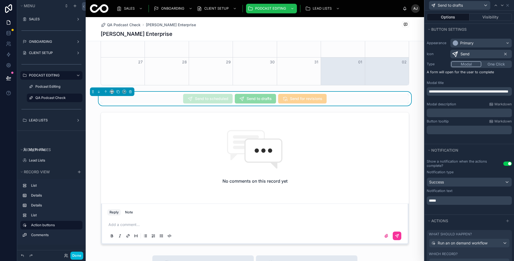
scroll to position [64, 0]
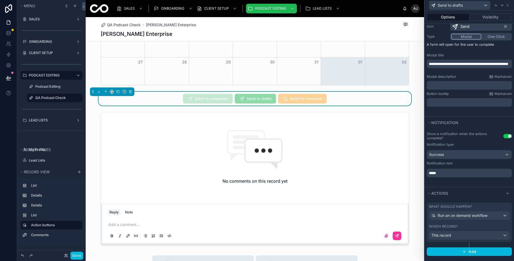
type input "**********"
click at [472, 217] on div "Run an on demand workflow" at bounding box center [469, 216] width 80 height 9
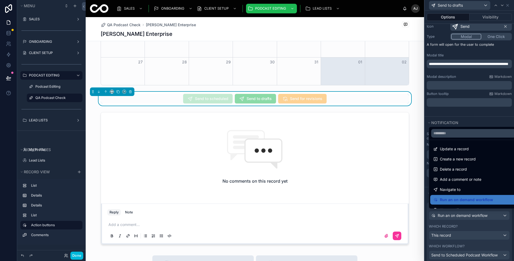
click at [474, 216] on div at bounding box center [469, 130] width 89 height 261
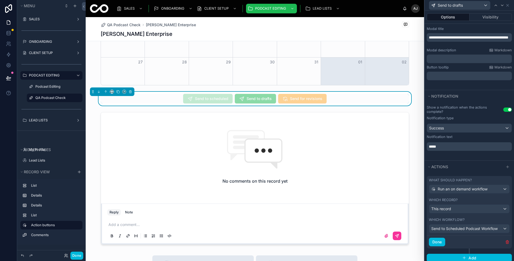
scroll to position [93, 0]
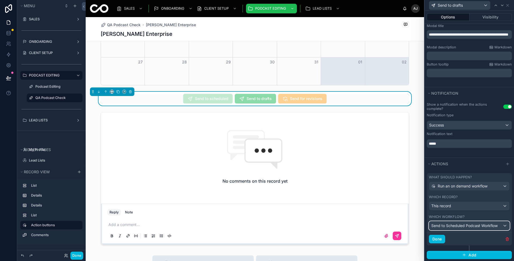
click at [476, 223] on span "Send to Scheduled Podcast Workflow" at bounding box center [464, 225] width 66 height 5
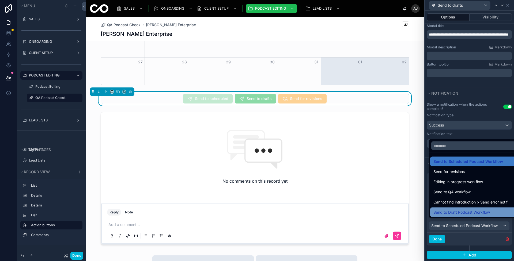
click at [479, 215] on span "Send to Draft Podcast Workflow" at bounding box center [462, 212] width 57 height 6
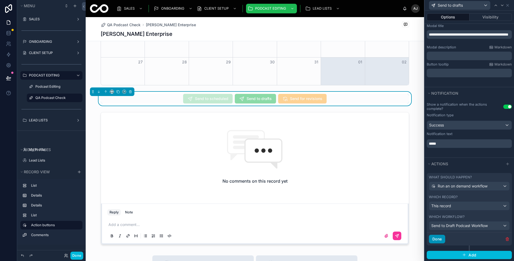
click at [442, 237] on button "Done" at bounding box center [437, 239] width 16 height 9
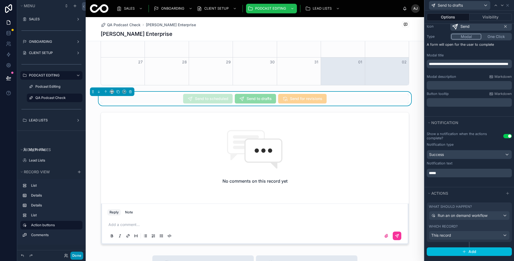
click at [79, 253] on button "Done" at bounding box center [76, 256] width 13 height 8
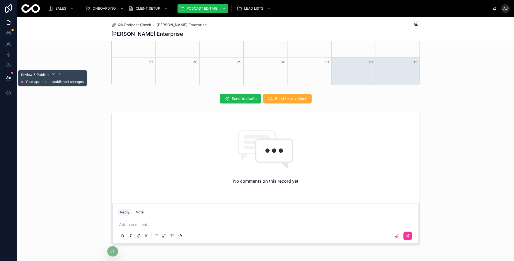
click at [11, 77] on icon at bounding box center [8, 78] width 5 height 5
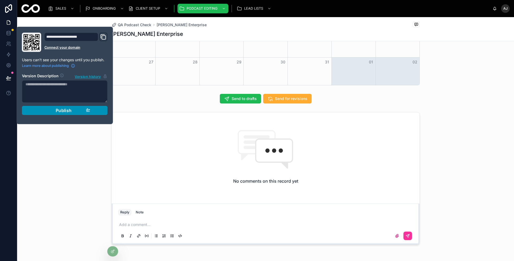
click at [69, 110] on span "Publish" at bounding box center [64, 110] width 16 height 5
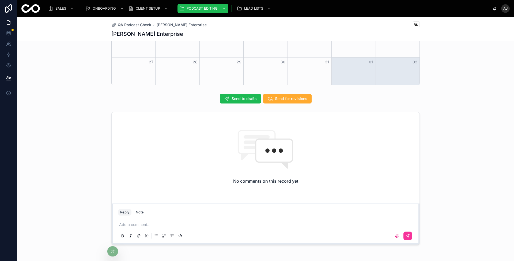
click at [177, 103] on div "Send to drafts Send for revisions" at bounding box center [265, 99] width 497 height 14
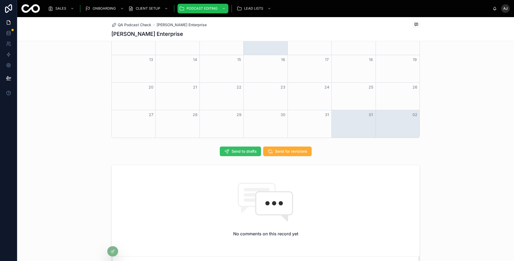
click at [238, 151] on span "Send to drafts" at bounding box center [244, 151] width 25 height 5
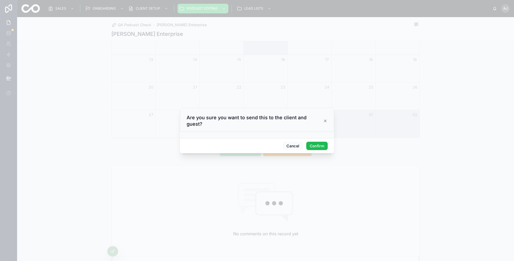
click at [318, 145] on button "Confirm" at bounding box center [316, 146] width 21 height 9
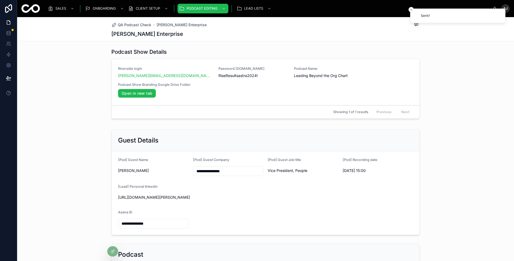
scroll to position [0, 0]
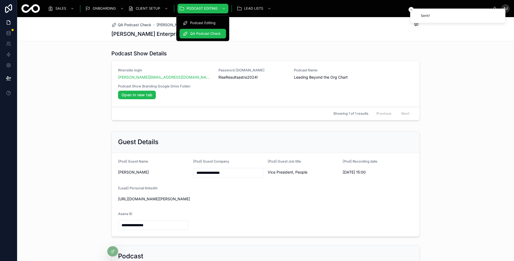
click at [211, 33] on span "QA Podcast Check" at bounding box center [205, 34] width 31 height 4
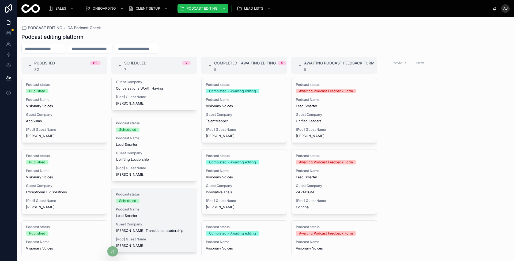
scroll to position [135, 0]
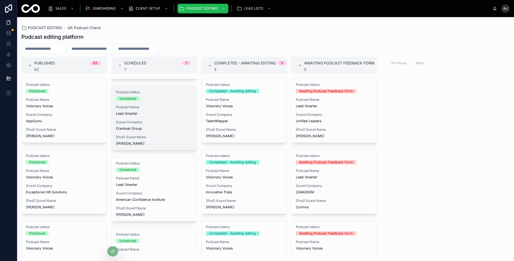
click at [169, 131] on div "Podcast status Scheduled Podcast Name Lead Smarter Guest Company Crankset Group…" at bounding box center [154, 118] width 85 height 64
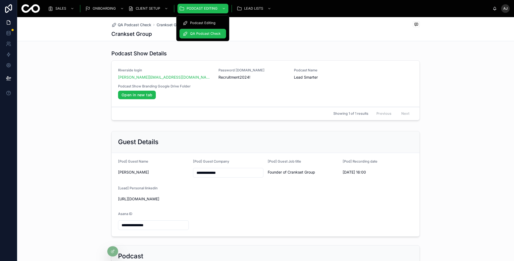
click at [213, 30] on div "QA Podcast Check" at bounding box center [203, 33] width 40 height 9
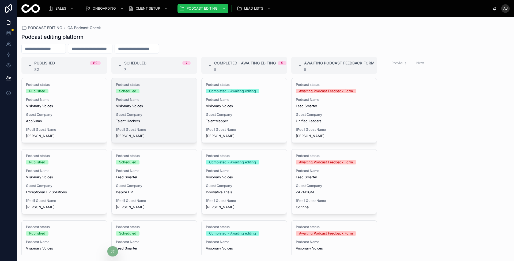
click at [164, 123] on span "Talent Hackers" at bounding box center [154, 121] width 77 height 4
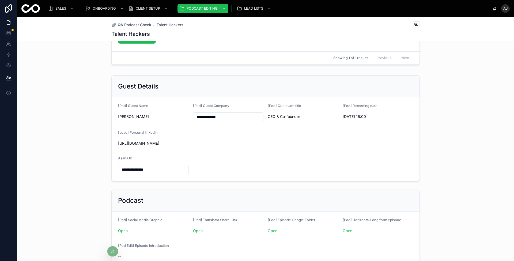
scroll to position [53, 0]
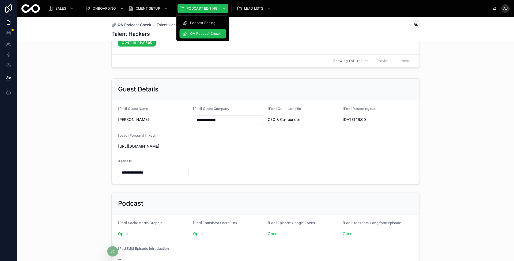
click at [211, 33] on span "QA Podcast Check" at bounding box center [205, 34] width 31 height 4
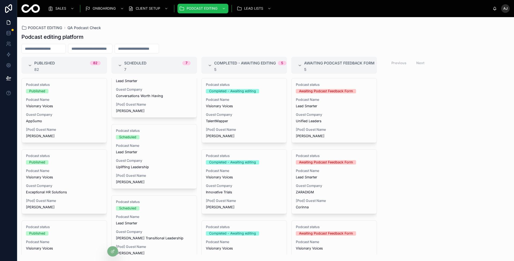
scroll to position [318, 0]
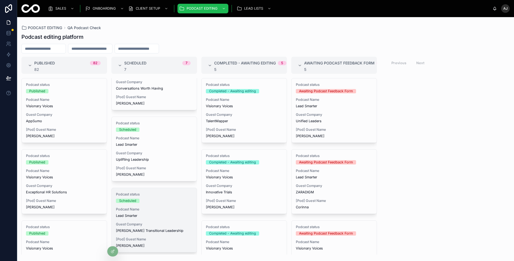
click at [169, 229] on span "[PERSON_NAME] Transitional Leadership" at bounding box center [154, 231] width 77 height 4
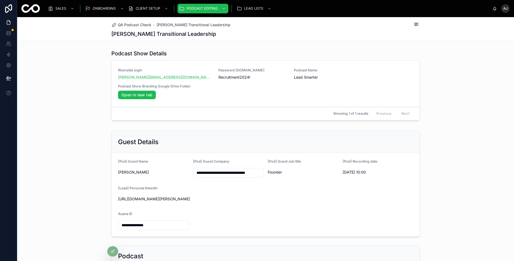
scroll to position [121, 0]
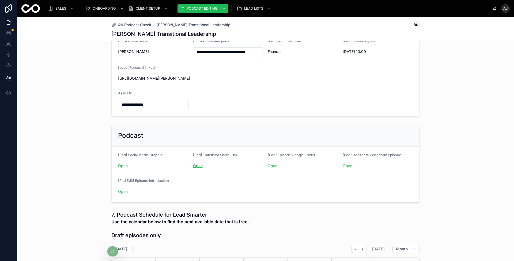
click at [198, 164] on link "Open" at bounding box center [198, 166] width 10 height 5
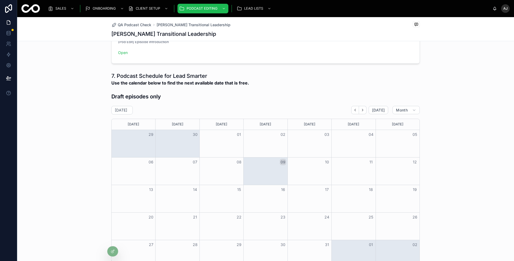
scroll to position [460, 0]
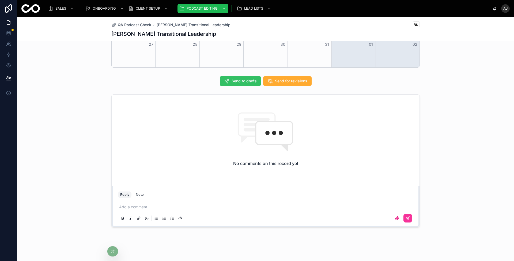
click at [237, 79] on span "Send to drafts" at bounding box center [244, 80] width 25 height 5
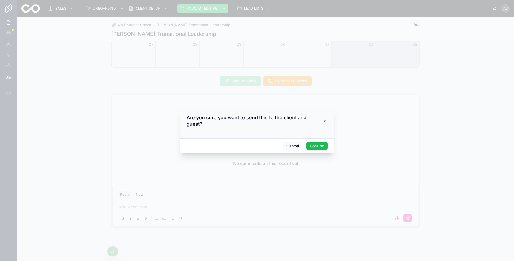
click at [325, 121] on icon at bounding box center [325, 121] width 4 height 4
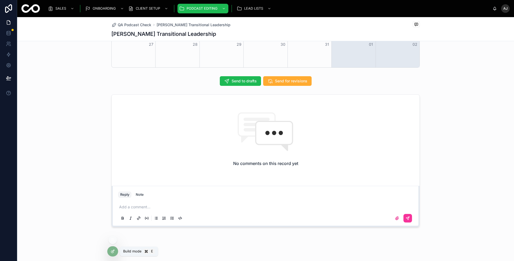
click at [113, 252] on icon at bounding box center [112, 252] width 2 height 2
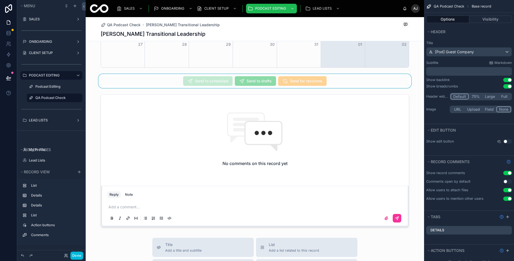
click at [250, 81] on div at bounding box center [255, 81] width 339 height 14
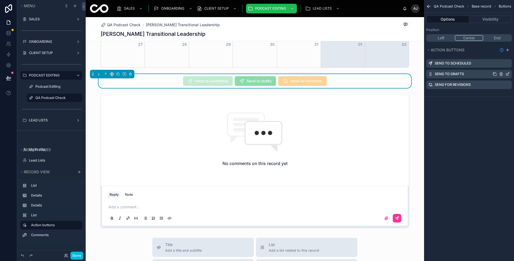
click at [509, 73] on icon "scrollable content" at bounding box center [509, 73] width 1 height 1
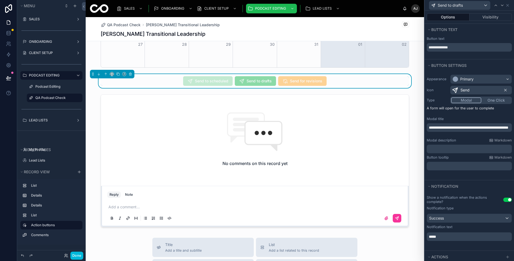
click at [476, 130] on p "**********" at bounding box center [470, 127] width 82 height 5
click at [470, 147] on p "﻿" at bounding box center [470, 148] width 82 height 5
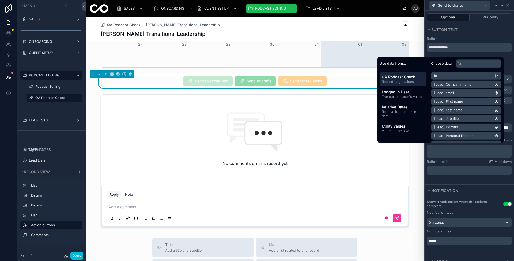
scroll to position [0, 0]
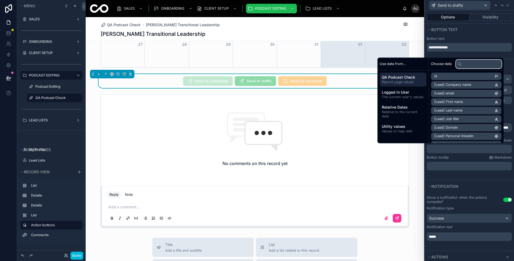
click at [483, 60] on input "text" at bounding box center [479, 64] width 46 height 9
click at [416, 97] on span "The current user's values" at bounding box center [403, 97] width 43 height 4
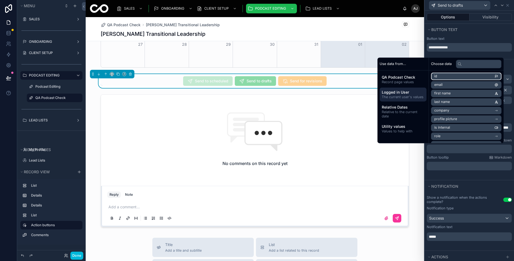
click at [477, 75] on li "id" at bounding box center [466, 76] width 70 height 7
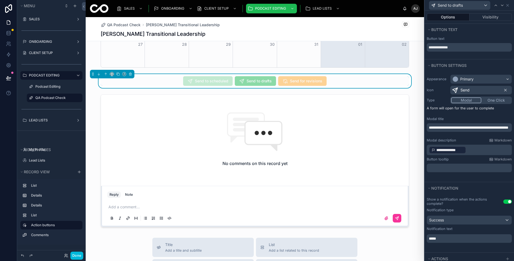
click at [480, 154] on div "**********" at bounding box center [469, 150] width 85 height 11
click at [482, 152] on p "**********" at bounding box center [470, 150] width 82 height 9
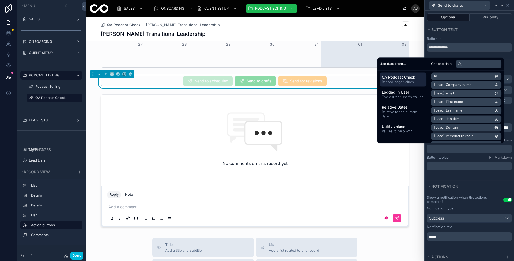
click at [408, 81] on span "Record page values" at bounding box center [403, 82] width 43 height 4
click at [482, 65] on input "text" at bounding box center [479, 64] width 46 height 9
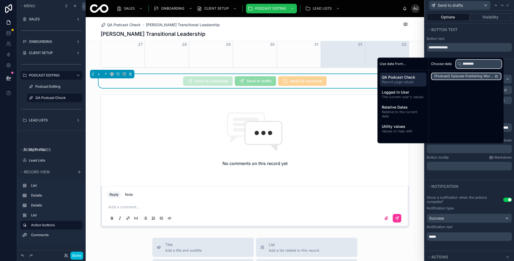
type input "********"
click at [479, 76] on span "[Podcast] Episode Publishing Workflow" at bounding box center [464, 76] width 60 height 4
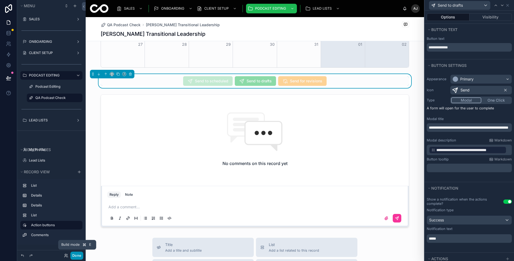
click at [76, 257] on button "Done" at bounding box center [76, 256] width 13 height 8
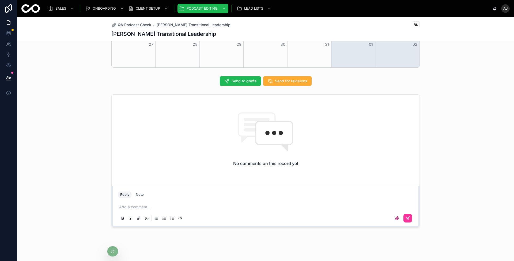
scroll to position [455, 0]
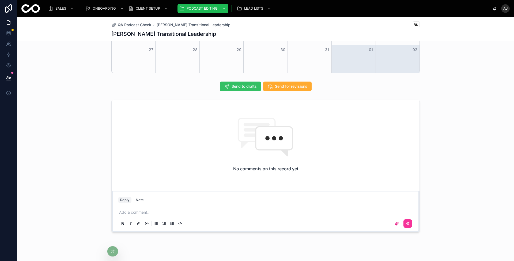
click at [246, 84] on span "Send to drafts" at bounding box center [244, 86] width 25 height 5
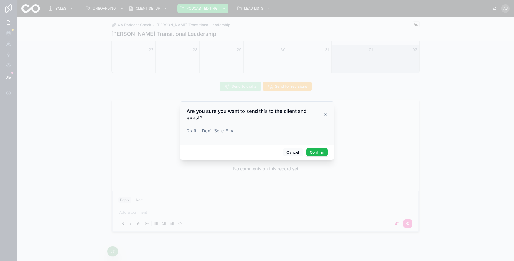
click at [314, 148] on button "Confirm" at bounding box center [316, 152] width 21 height 9
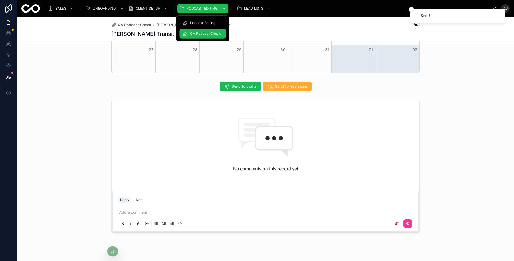
click at [214, 33] on span "QA Podcast Check" at bounding box center [205, 34] width 31 height 4
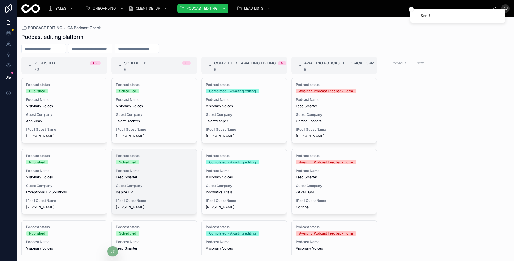
click at [169, 169] on span "Podcast Name" at bounding box center [154, 171] width 77 height 4
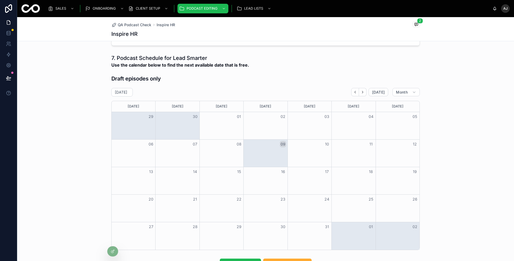
scroll to position [421, 0]
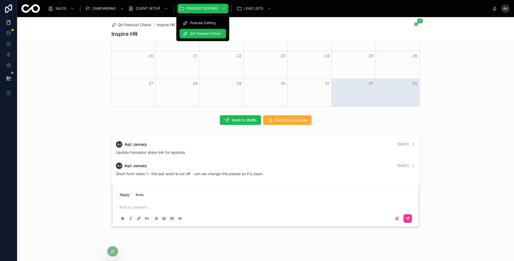
click at [211, 32] on span "QA Podcast Check" at bounding box center [205, 34] width 31 height 4
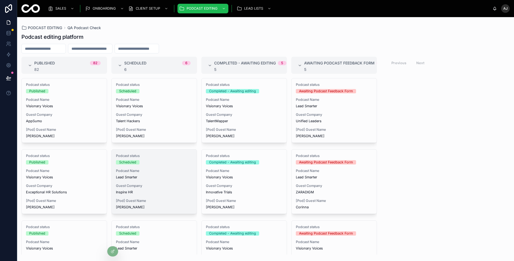
click at [166, 187] on span "Guest Company" at bounding box center [154, 186] width 77 height 4
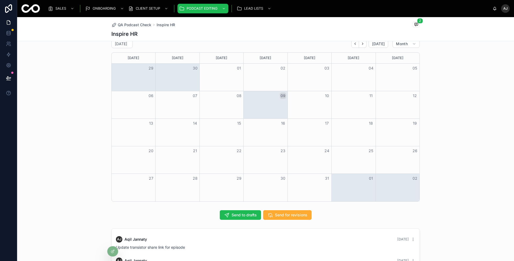
scroll to position [327, 0]
click at [228, 210] on button "Send to drafts" at bounding box center [240, 214] width 41 height 10
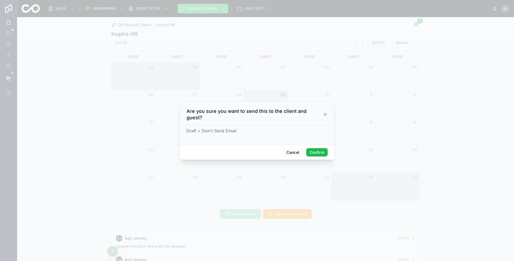
click at [310, 149] on button "Confirm" at bounding box center [316, 152] width 21 height 9
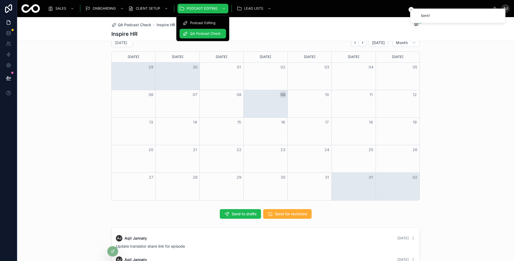
click at [202, 33] on span "QA Podcast Check" at bounding box center [205, 34] width 31 height 4
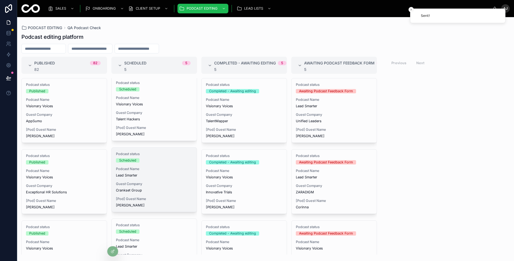
scroll to position [26, 0]
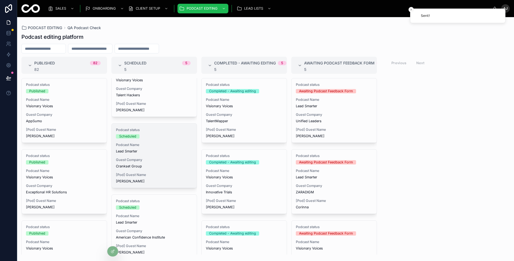
click at [163, 168] on span "Crankset Group" at bounding box center [154, 166] width 77 height 4
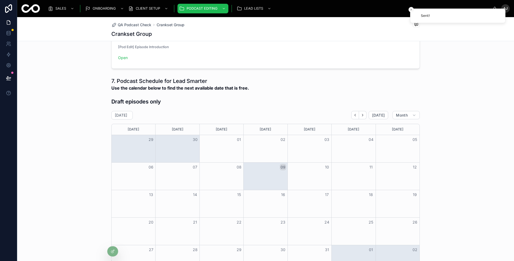
scroll to position [366, 0]
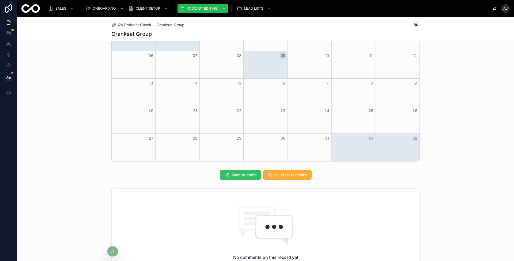
click at [237, 174] on span "Send to drafts" at bounding box center [244, 174] width 25 height 5
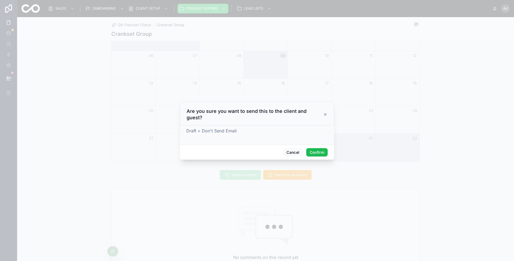
click at [314, 149] on button "Confirm" at bounding box center [316, 152] width 21 height 9
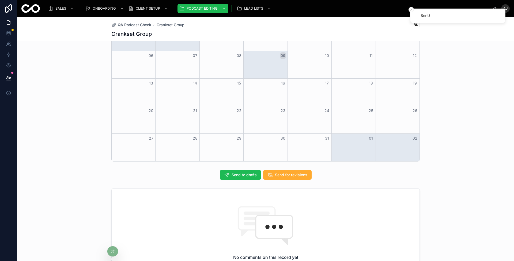
click at [203, 38] on div "QA Podcast Check Crankset Group Crankset Group" at bounding box center [265, 29] width 309 height 24
click at [207, 32] on span "QA Podcast Check" at bounding box center [205, 34] width 31 height 4
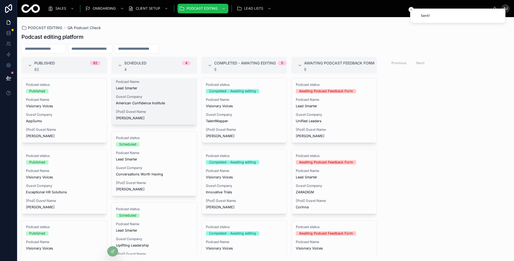
scroll to position [105, 0]
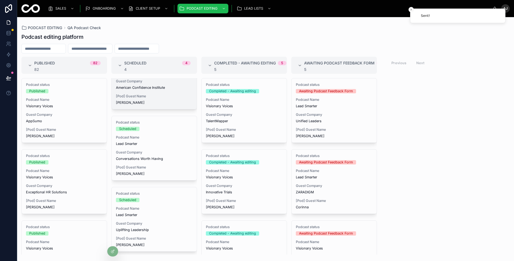
click at [162, 101] on span "[PERSON_NAME]" at bounding box center [154, 103] width 77 height 4
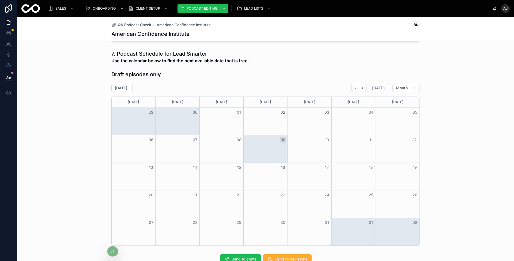
scroll to position [367, 0]
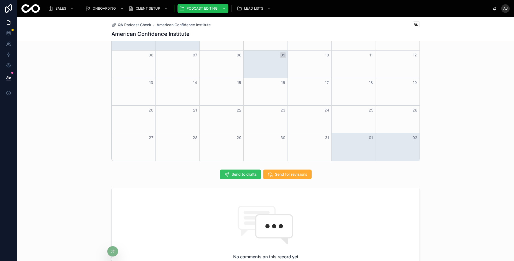
click at [232, 172] on span "Send to drafts" at bounding box center [244, 174] width 25 height 5
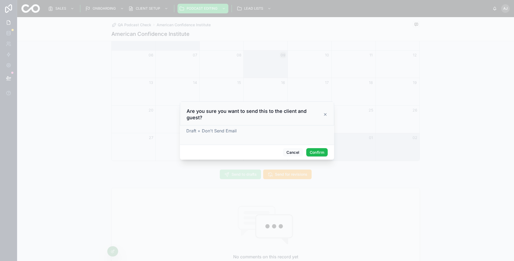
click at [318, 151] on button "Confirm" at bounding box center [316, 152] width 21 height 9
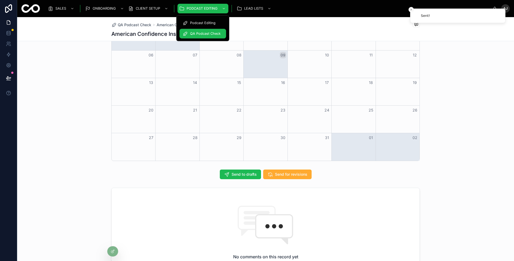
click at [205, 31] on div "QA Podcast Check" at bounding box center [203, 33] width 40 height 9
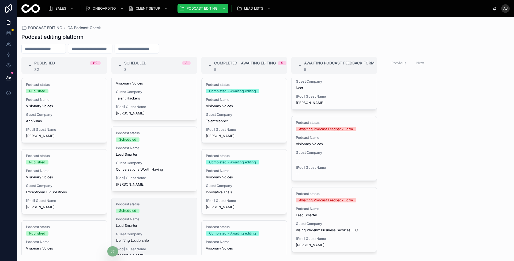
scroll to position [34, 0]
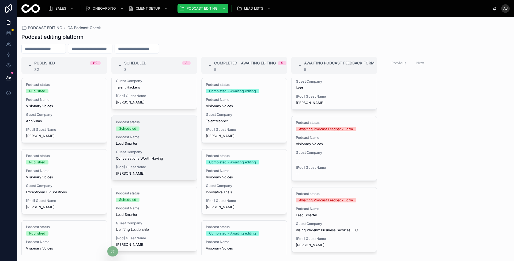
click at [177, 172] on span "[PERSON_NAME]" at bounding box center [154, 174] width 77 height 4
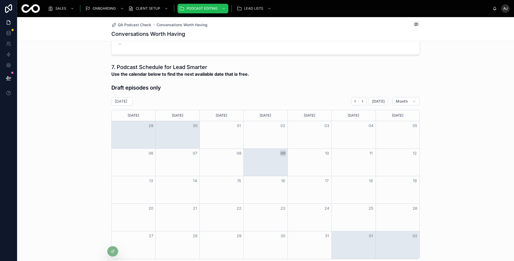
scroll to position [370, 0]
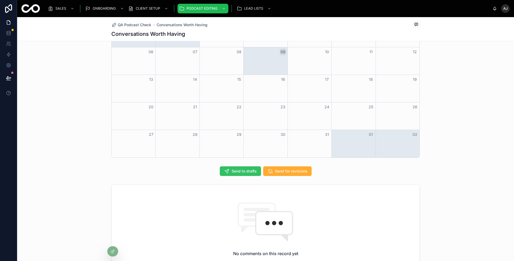
click at [232, 169] on span "Send to drafts" at bounding box center [244, 171] width 25 height 5
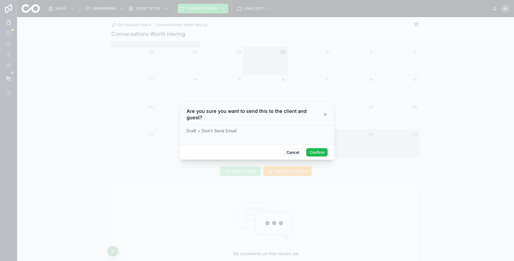
click at [312, 151] on button "Confirm" at bounding box center [316, 152] width 21 height 9
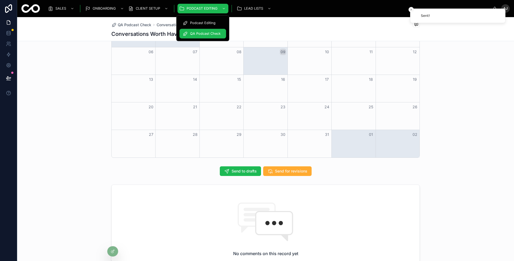
click at [205, 31] on div "QA Podcast Check" at bounding box center [203, 33] width 40 height 9
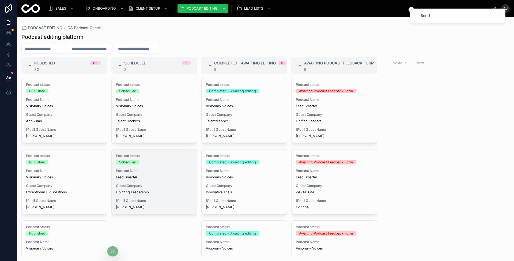
click at [168, 199] on span "[Pod] Guest Name" at bounding box center [154, 201] width 77 height 4
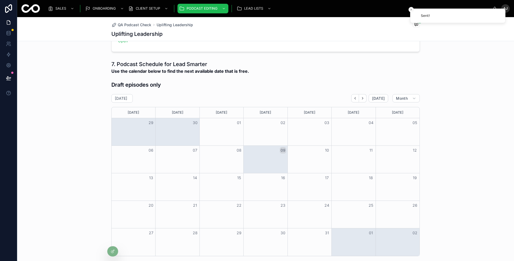
scroll to position [296, 0]
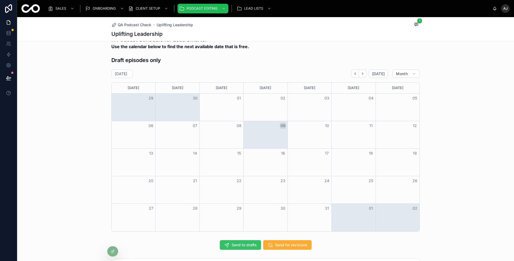
click at [225, 244] on icon at bounding box center [226, 245] width 5 height 5
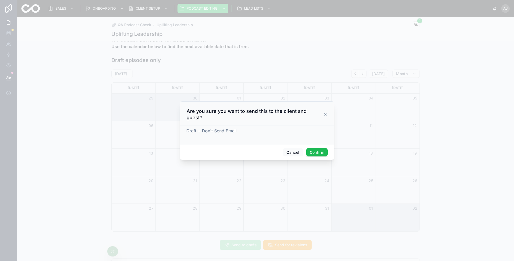
click at [318, 148] on button "Confirm" at bounding box center [316, 152] width 21 height 9
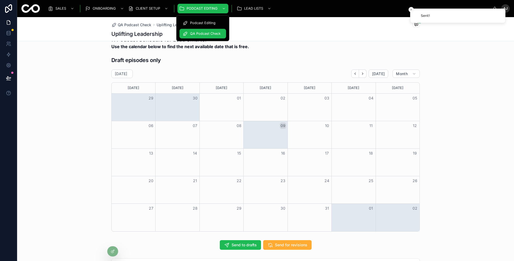
click at [206, 33] on span "QA Podcast Check" at bounding box center [205, 34] width 31 height 4
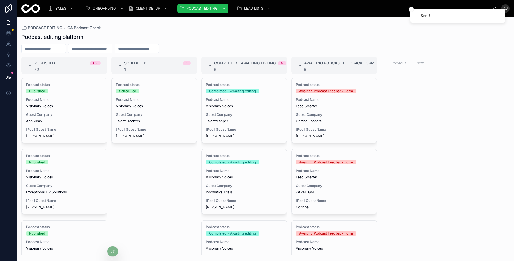
click at [446, 139] on div "Published 82 82 Podcast status Published Podcast Name Visionary Voices Guest Co…" at bounding box center [265, 156] width 497 height 198
click at [410, 9] on icon "Close toast" at bounding box center [411, 9] width 3 height 3
click at [446, 114] on div "Published 82 82 Podcast status Published Podcast Name Visionary Voices Guest Co…" at bounding box center [265, 156] width 497 height 198
click at [154, 189] on div "Podcast status Scheduled Podcast Name Visionary Voices Guest Company Talent Hac…" at bounding box center [154, 166] width 86 height 177
click at [173, 186] on div "Podcast status Scheduled Podcast Name Visionary Voices Guest Company Talent Hac…" at bounding box center [154, 166] width 86 height 177
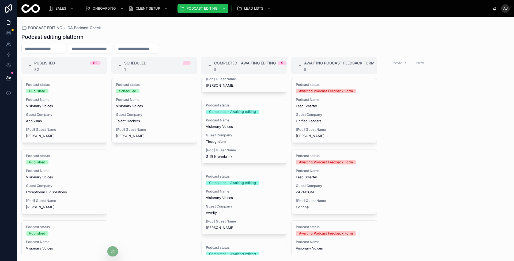
scroll to position [176, 0]
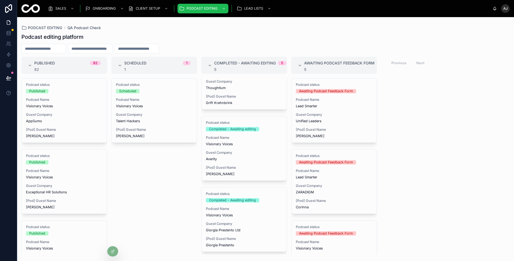
click at [422, 174] on div "Published 82 82 Podcast status Published Podcast Name Visionary Voices Guest Co…" at bounding box center [265, 156] width 497 height 198
click at [386, 96] on div "Published 82 82 Podcast status Published Podcast Name Visionary Voices Guest Co…" at bounding box center [265, 156] width 497 height 198
click at [211, 20] on div "Podcast Editing" at bounding box center [203, 23] width 40 height 9
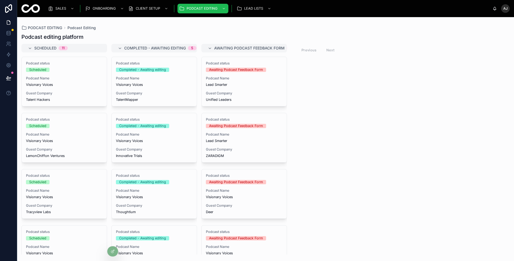
drag, startPoint x: 378, startPoint y: 114, endPoint x: 369, endPoint y: 148, distance: 35.7
click at [378, 114] on div "Scheduled 11 Podcast status Scheduled Podcast Name Visionary Voices Guest Compa…" at bounding box center [265, 149] width 497 height 211
click at [308, 165] on div "Scheduled 11 Podcast status Scheduled Podcast Name Visionary Voices Guest Compa…" at bounding box center [265, 149] width 497 height 211
click at [390, 163] on div "Scheduled 11 Podcast status Scheduled Podcast Name Visionary Voices Guest Compa…" at bounding box center [265, 149] width 497 height 211
click at [212, 34] on span "QA Podcast Check" at bounding box center [205, 34] width 31 height 4
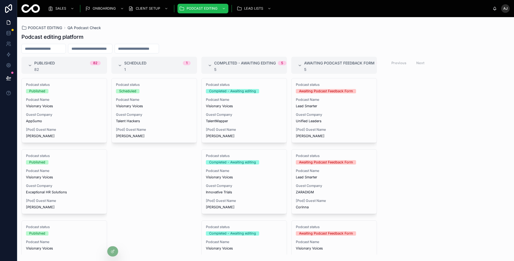
click at [462, 149] on div "Published 82 82 Podcast status Published Podcast Name Visionary Voices Guest Co…" at bounding box center [265, 156] width 497 height 198
